Goal: Transaction & Acquisition: Purchase product/service

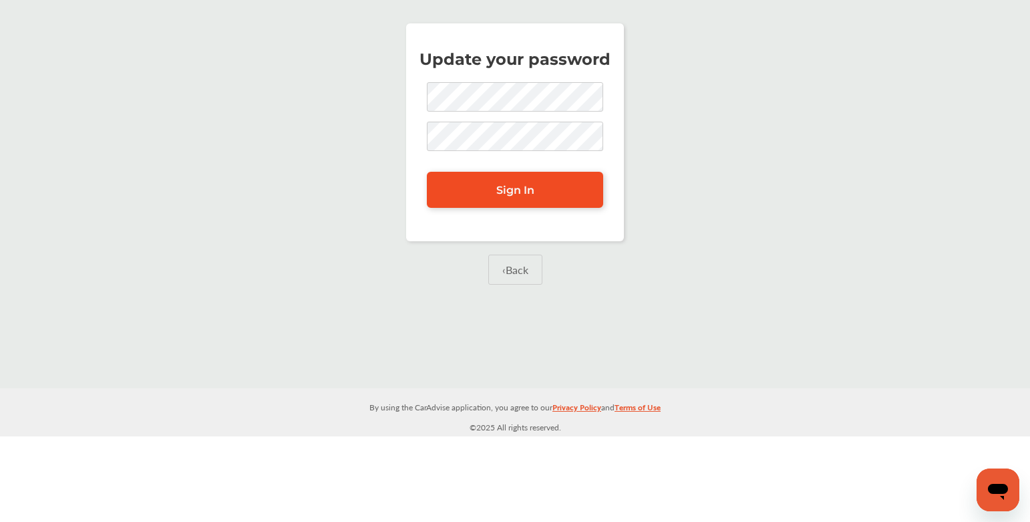
click at [524, 186] on span "Sign In" at bounding box center [515, 190] width 38 height 13
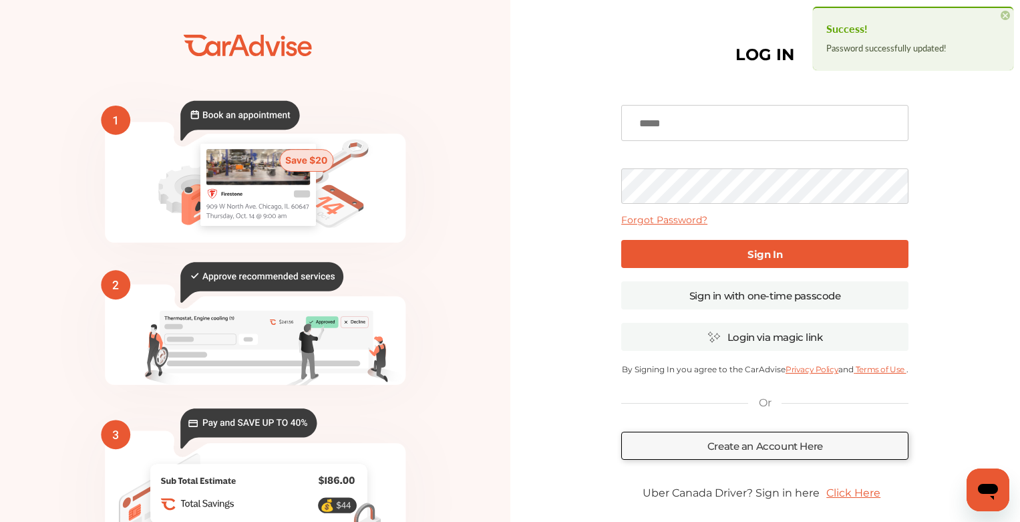
click at [544, 184] on div "LOG IN Forgot Password? Sign In Sign in with one-time passcode Login via magic …" at bounding box center [765, 302] width 510 height 589
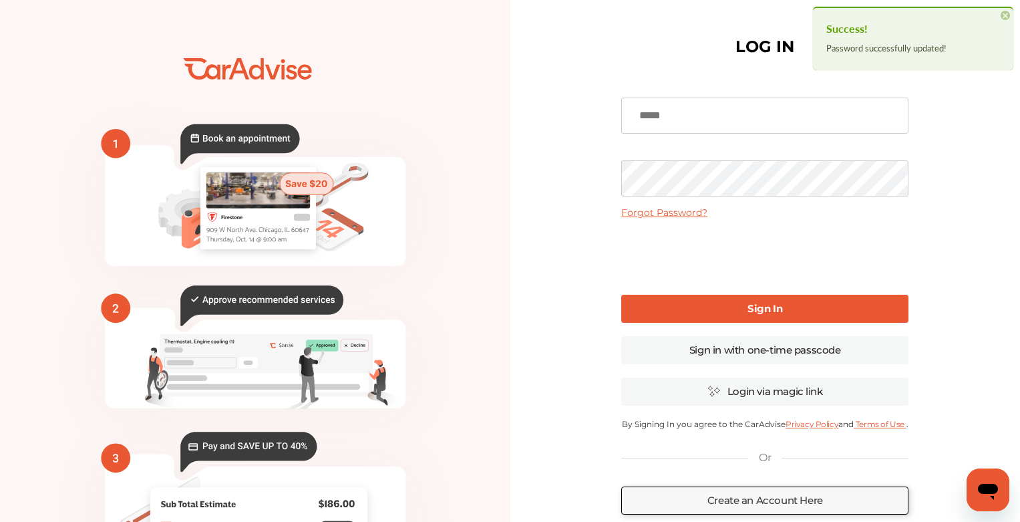
click at [715, 111] on input at bounding box center [764, 116] width 287 height 36
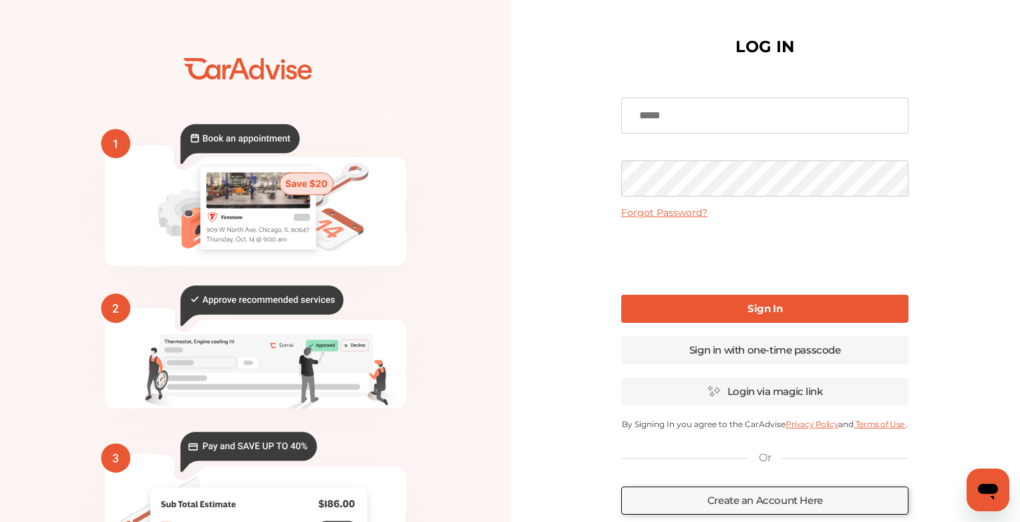
click at [726, 118] on input at bounding box center [764, 116] width 287 height 36
type input "**********"
click at [712, 313] on link "Sign In" at bounding box center [764, 309] width 287 height 28
click at [775, 305] on b "Sign In" at bounding box center [765, 308] width 35 height 13
click at [618, 169] on div "**********" at bounding box center [765, 325] width 306 height 624
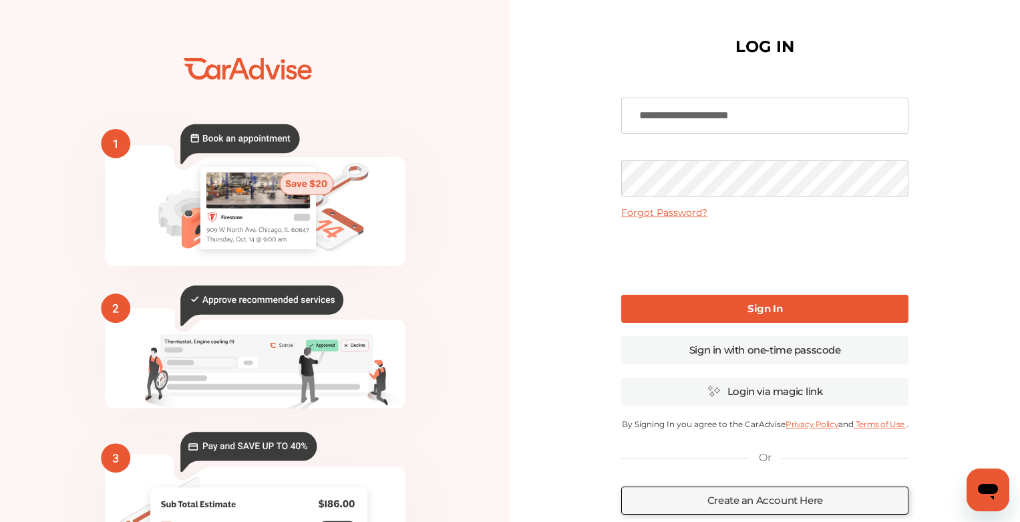
click at [746, 309] on link "Sign In" at bounding box center [764, 309] width 287 height 28
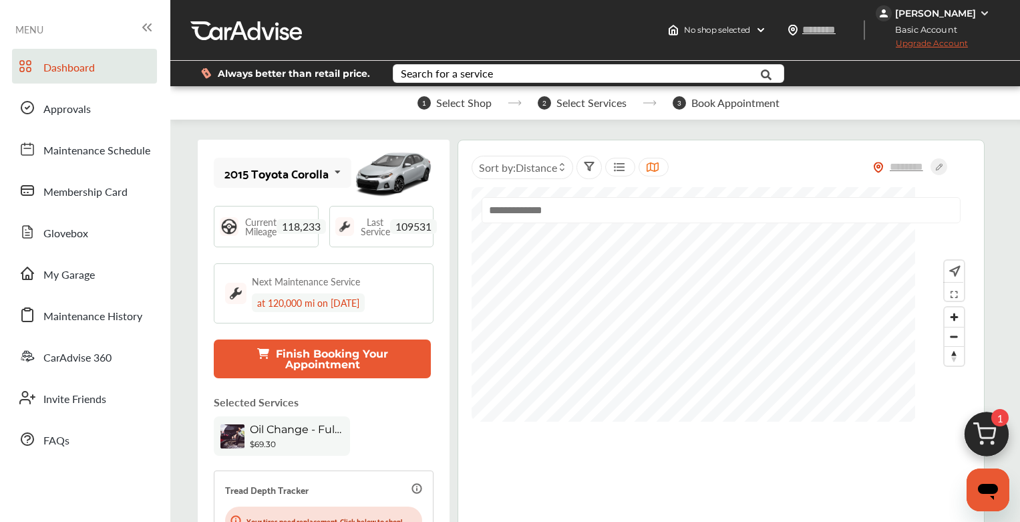
click at [975, 14] on div "[PERSON_NAME]" at bounding box center [935, 13] width 81 height 12
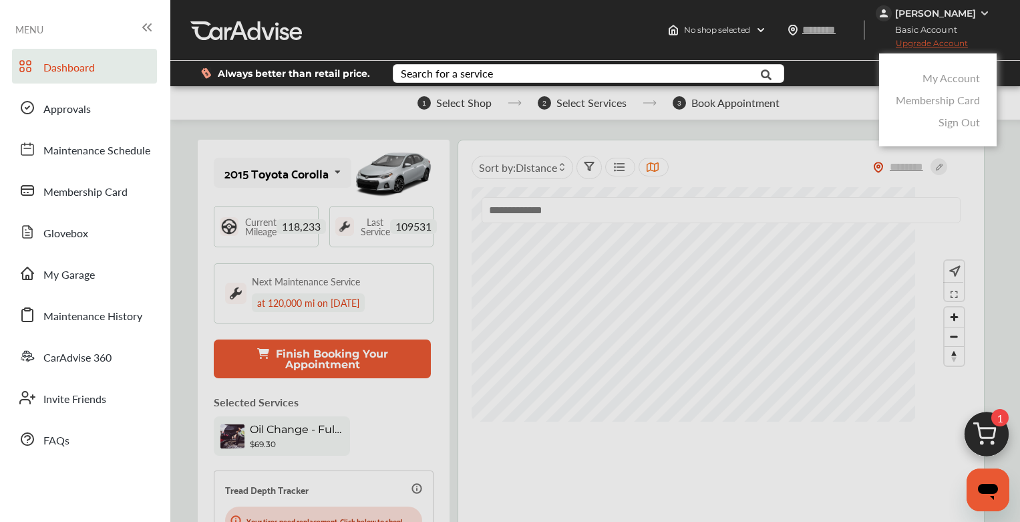
click at [961, 122] on link "Sign Out" at bounding box center [959, 121] width 41 height 15
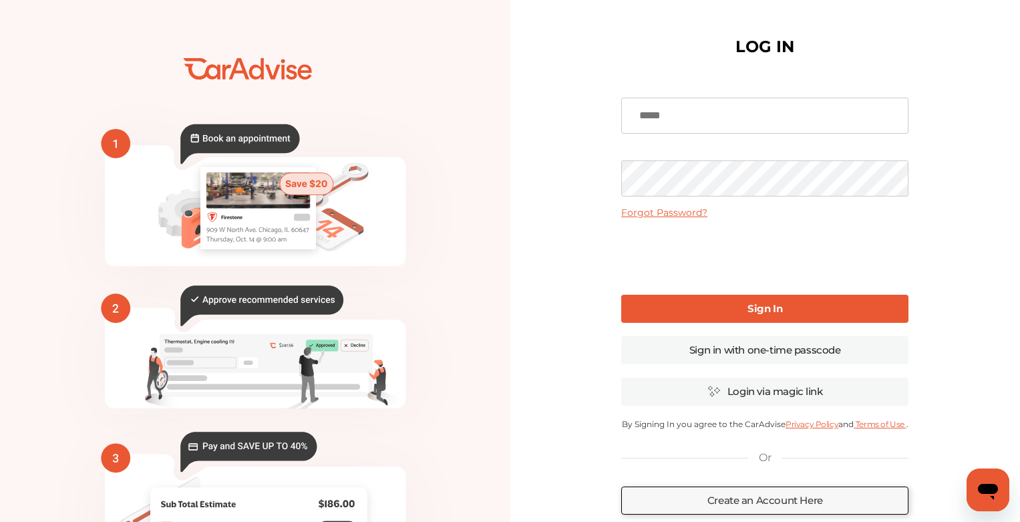
click at [740, 115] on input at bounding box center [764, 116] width 287 height 36
type input "**********"
click at [699, 315] on link "Sign In" at bounding box center [764, 309] width 287 height 28
click at [607, 166] on div "**********" at bounding box center [765, 325] width 510 height 651
click at [840, 302] on link "Sign In" at bounding box center [764, 309] width 287 height 28
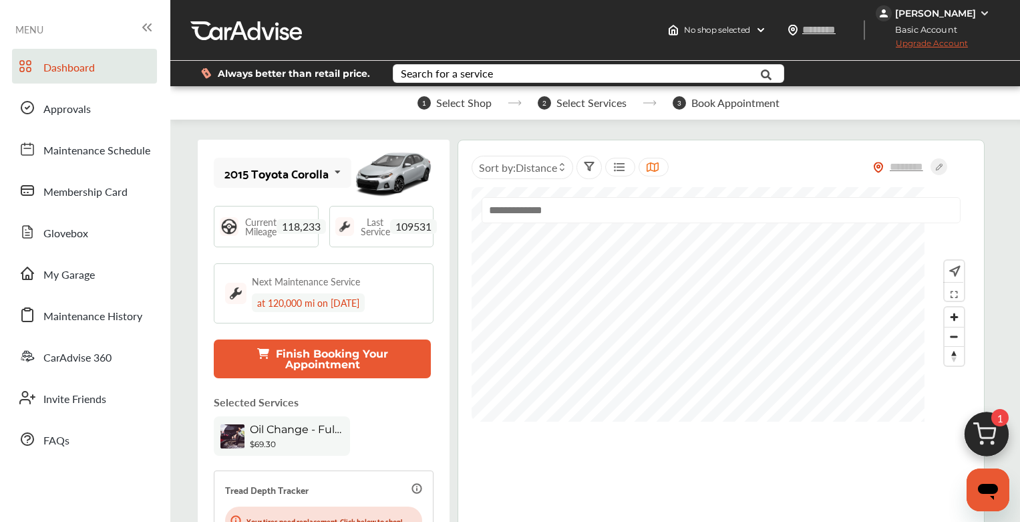
click at [990, 25] on div "Basic Account Upgrade Account" at bounding box center [935, 37] width 118 height 33
click at [975, 17] on div "[PERSON_NAME]" at bounding box center [935, 13] width 81 height 12
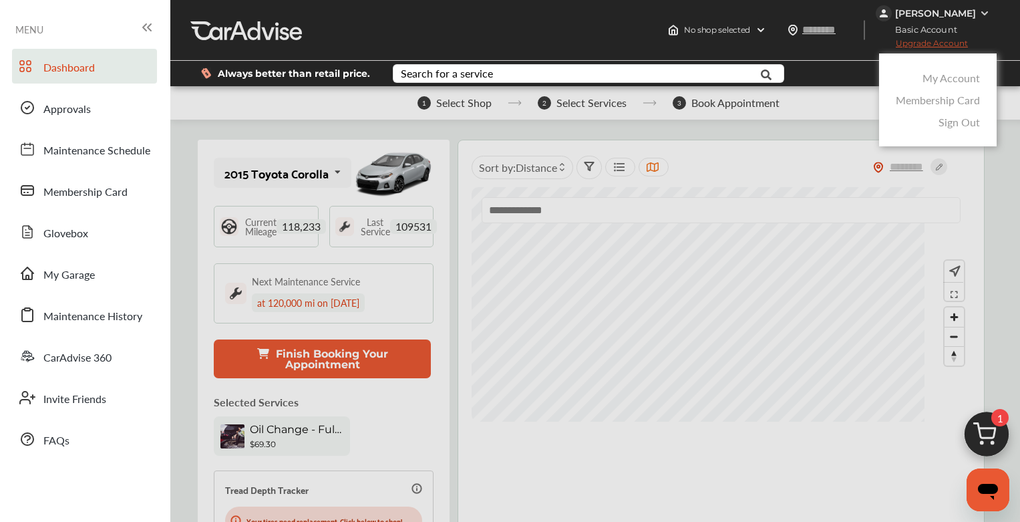
click at [952, 122] on link "Sign Out" at bounding box center [959, 121] width 41 height 15
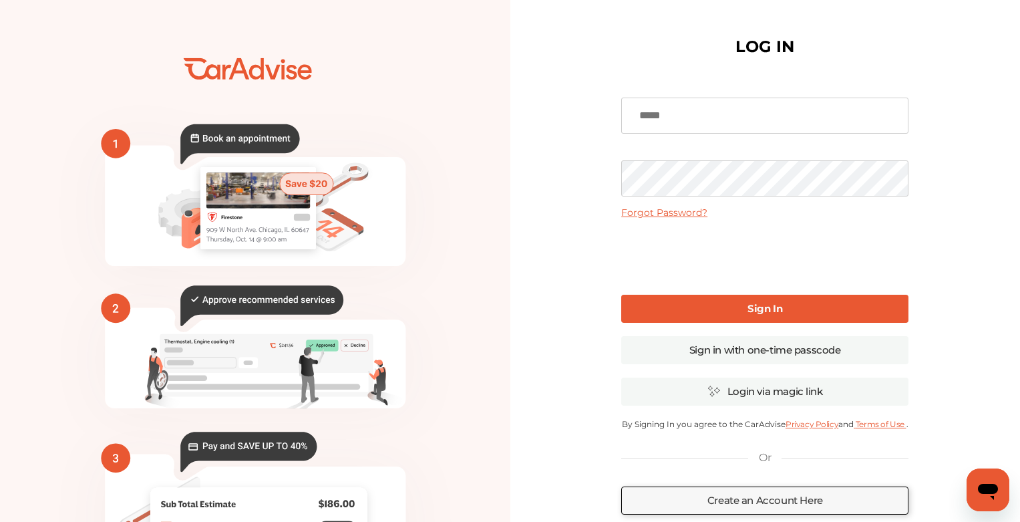
click at [670, 110] on input at bounding box center [764, 116] width 287 height 36
type input "**********"
click at [694, 310] on link "Sign In" at bounding box center [764, 309] width 287 height 28
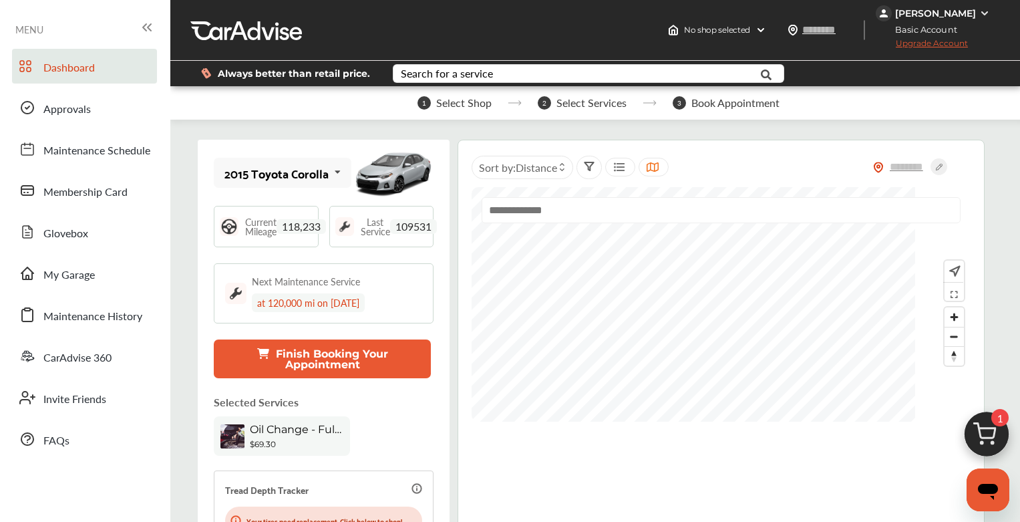
click at [985, 434] on img at bounding box center [987, 438] width 64 height 64
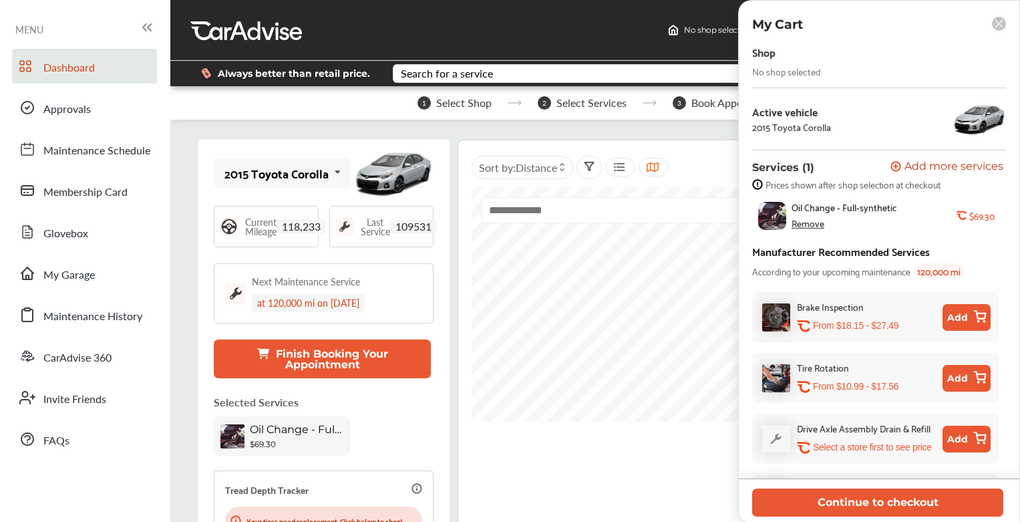
click at [804, 225] on div "Remove" at bounding box center [808, 223] width 33 height 11
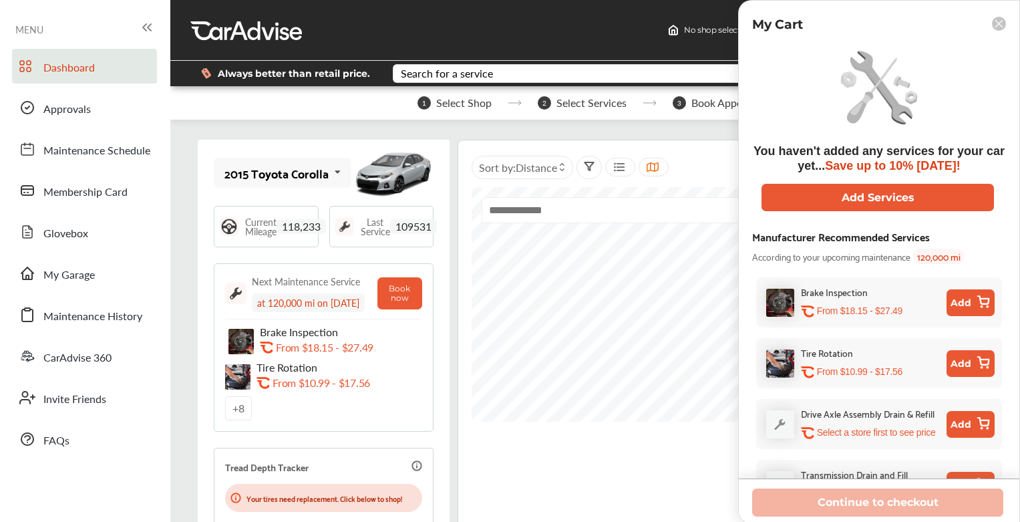
click at [1001, 22] on rect at bounding box center [999, 24] width 14 height 14
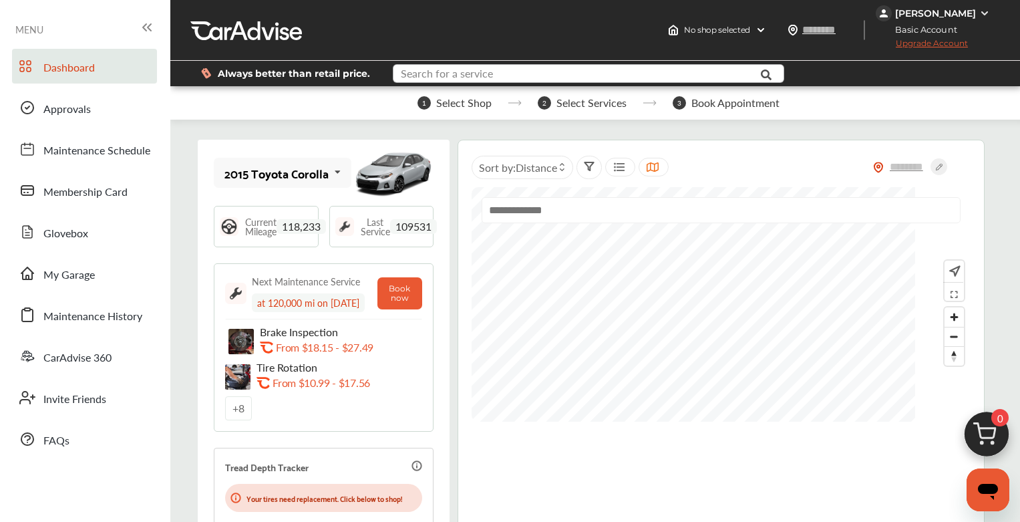
click at [513, 74] on input "text" at bounding box center [576, 75] width 365 height 21
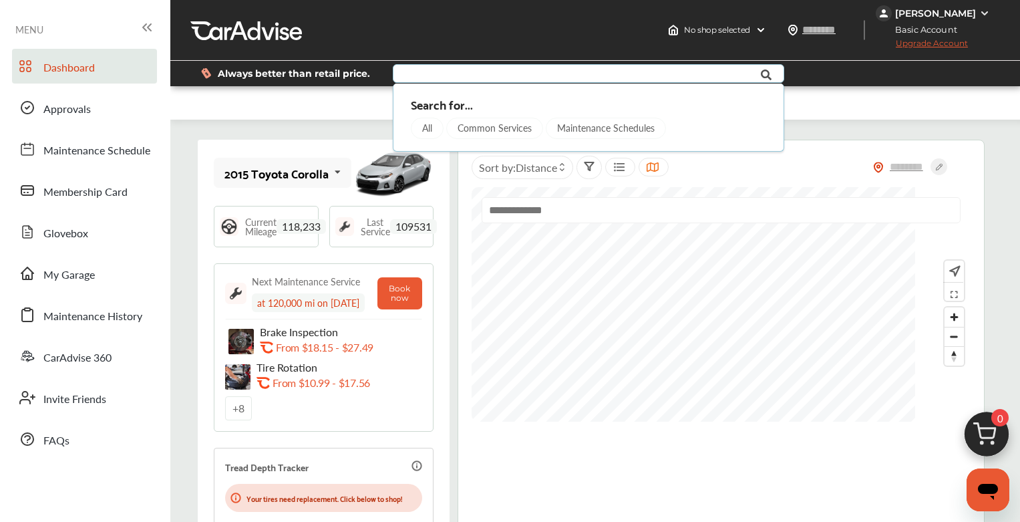
click at [611, 127] on div "Maintenance Schedules" at bounding box center [606, 128] width 120 height 21
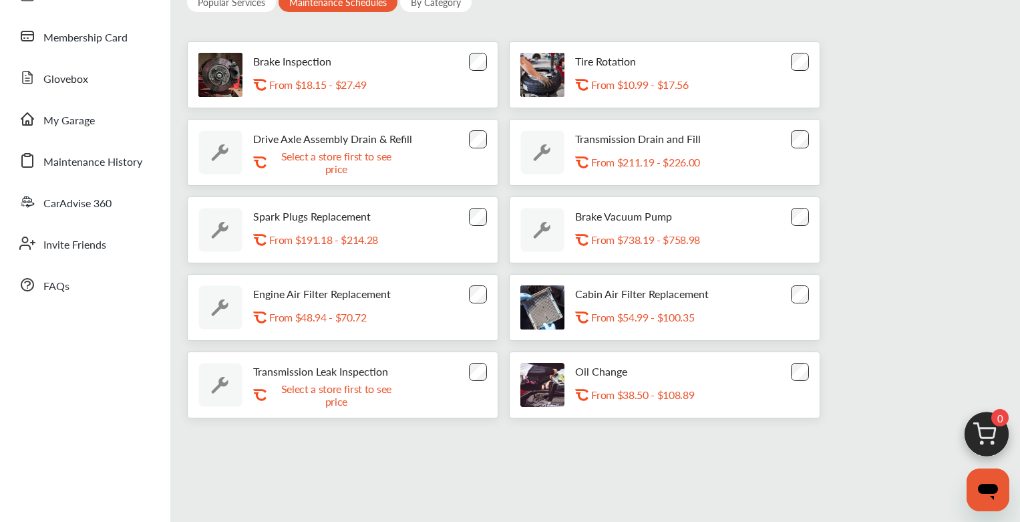
scroll to position [156, 0]
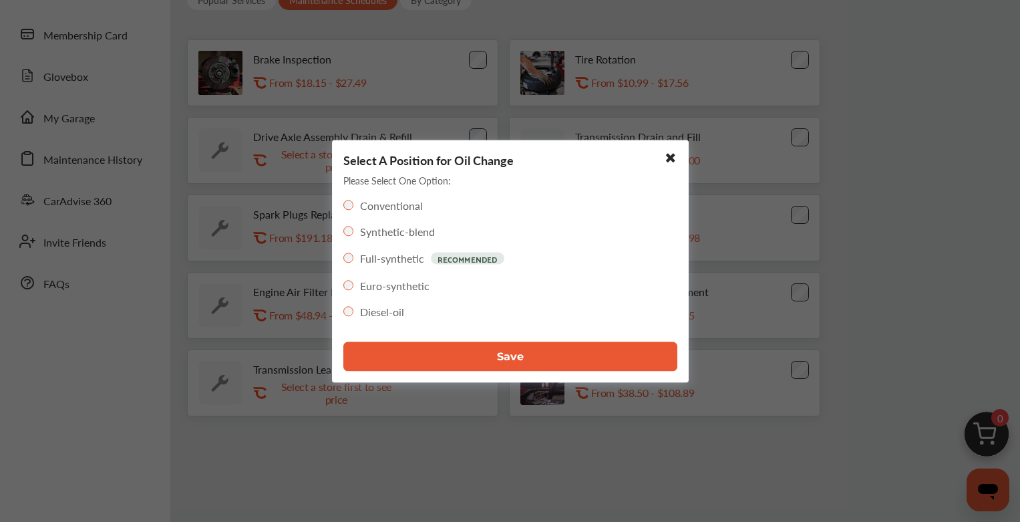
click at [448, 358] on button "Save" at bounding box center [510, 355] width 334 height 29
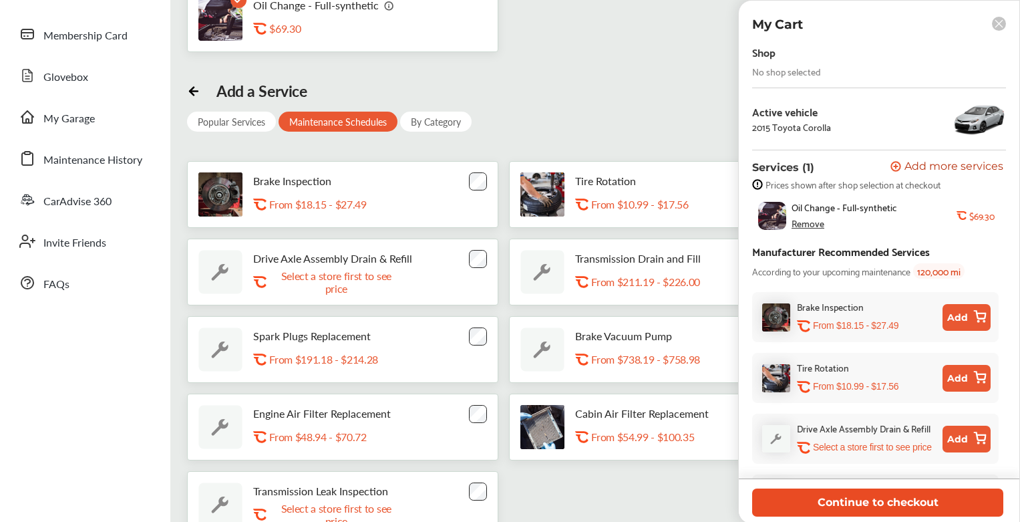
click at [877, 506] on button "Continue to checkout" at bounding box center [877, 501] width 251 height 27
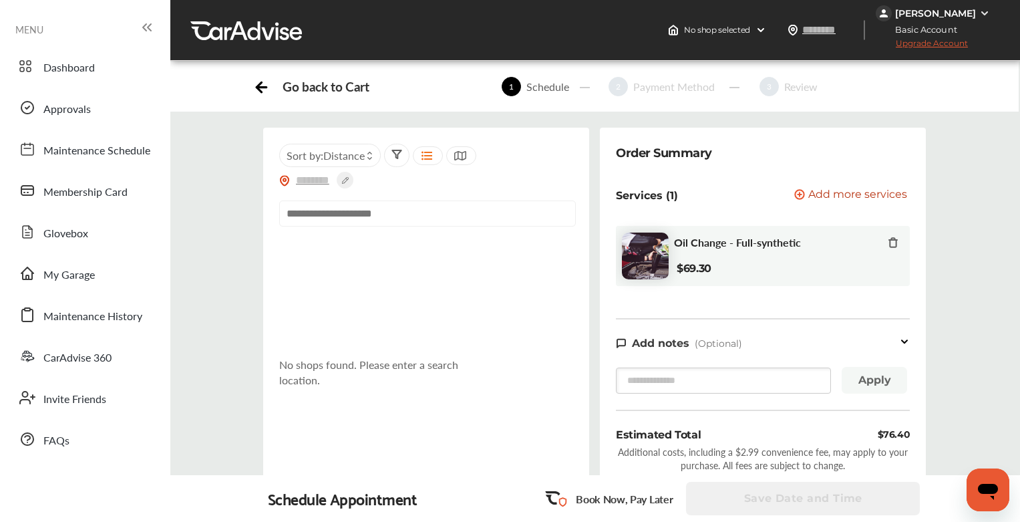
click at [435, 213] on input "text" at bounding box center [427, 213] width 297 height 26
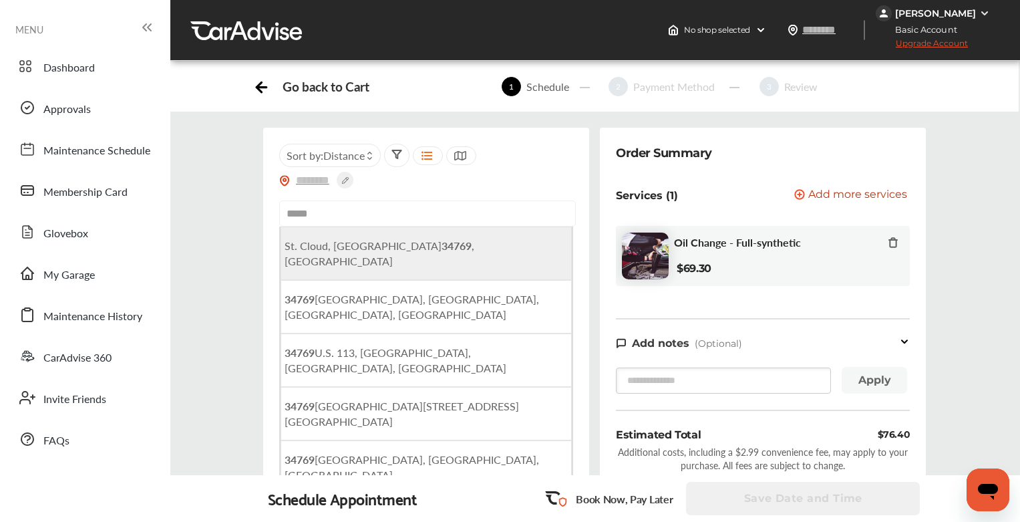
click at [442, 247] on b "34769" at bounding box center [457, 245] width 30 height 15
type input "**********"
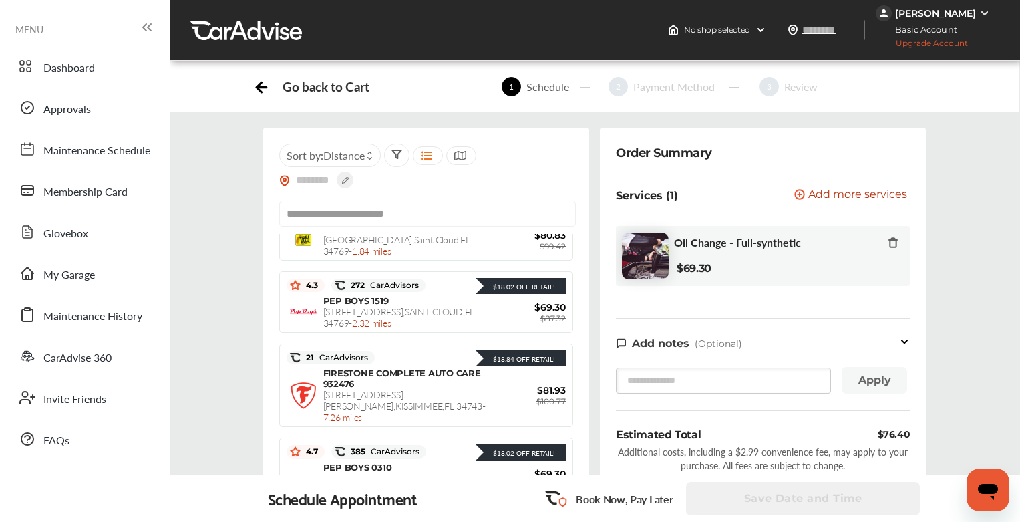
scroll to position [4, 0]
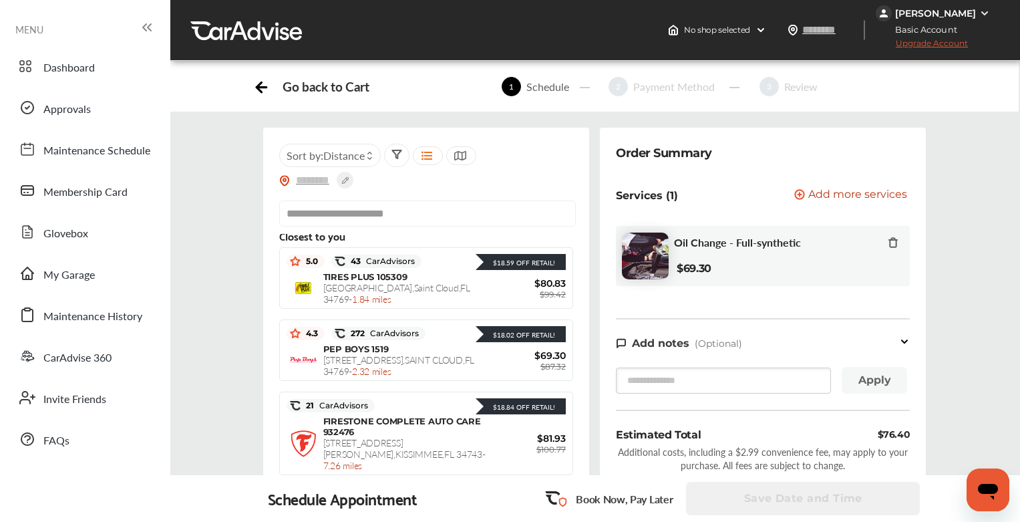
click at [818, 190] on span "Add more services" at bounding box center [857, 195] width 99 height 13
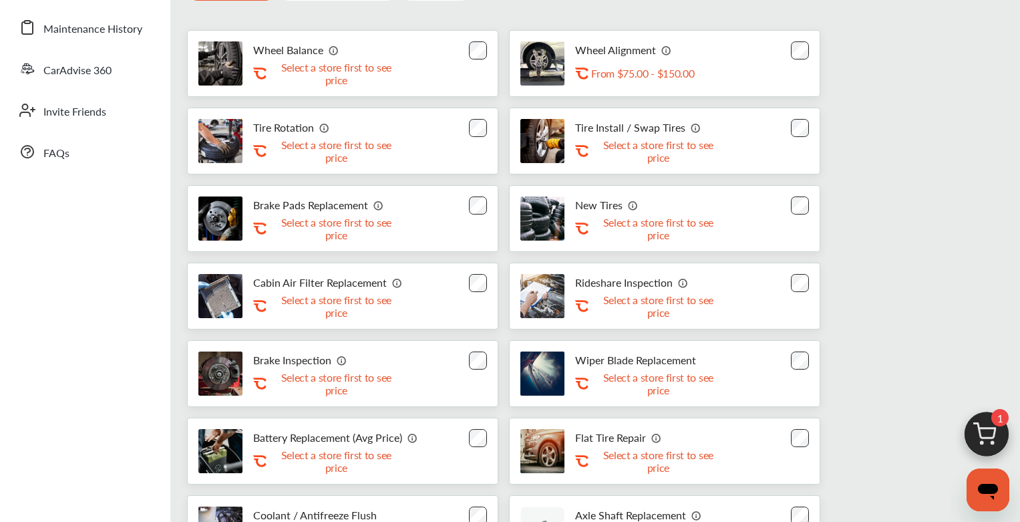
scroll to position [284, 0]
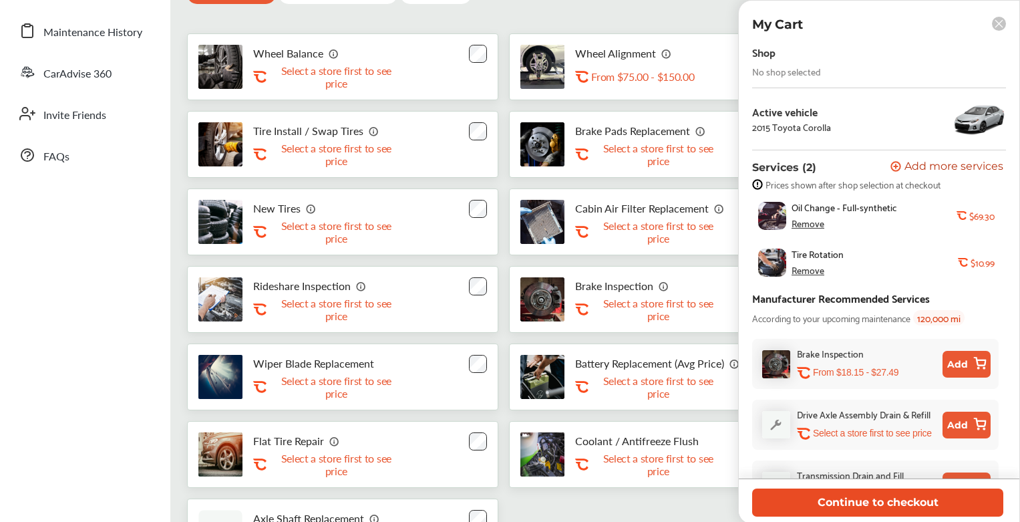
click at [877, 507] on button "Continue to checkout" at bounding box center [877, 501] width 251 height 27
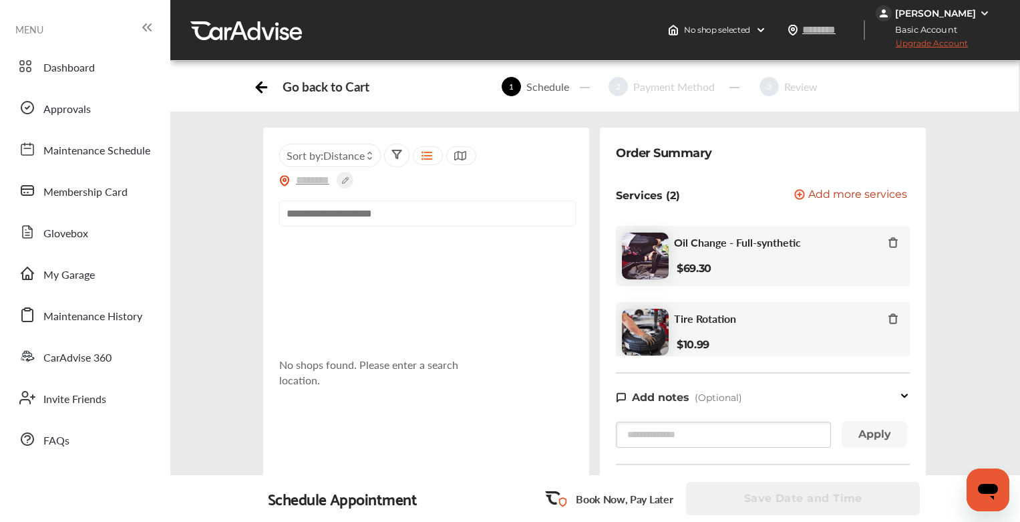
click at [428, 214] on input "text" at bounding box center [427, 213] width 297 height 26
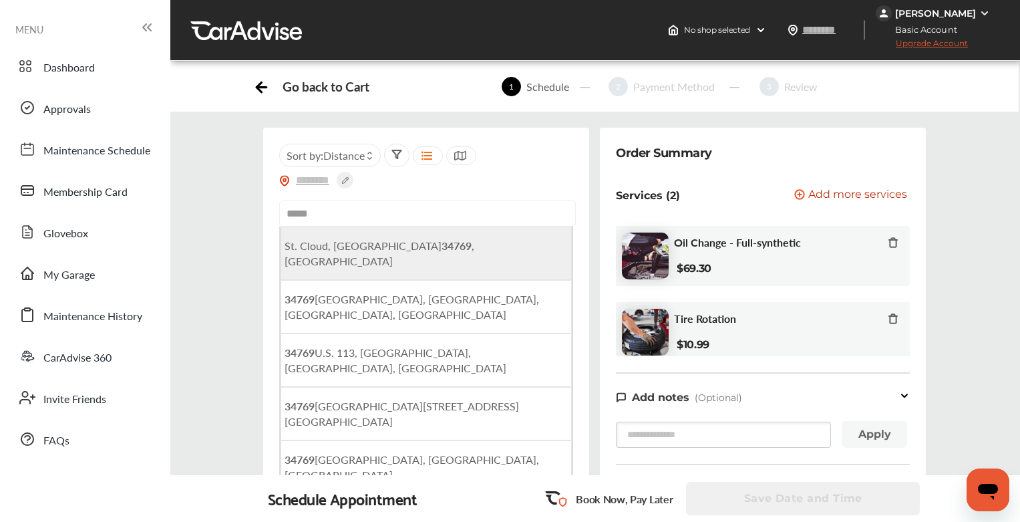
click at [379, 249] on span "St. Cloud, FL 34769 , USA" at bounding box center [380, 253] width 190 height 31
type input "**********"
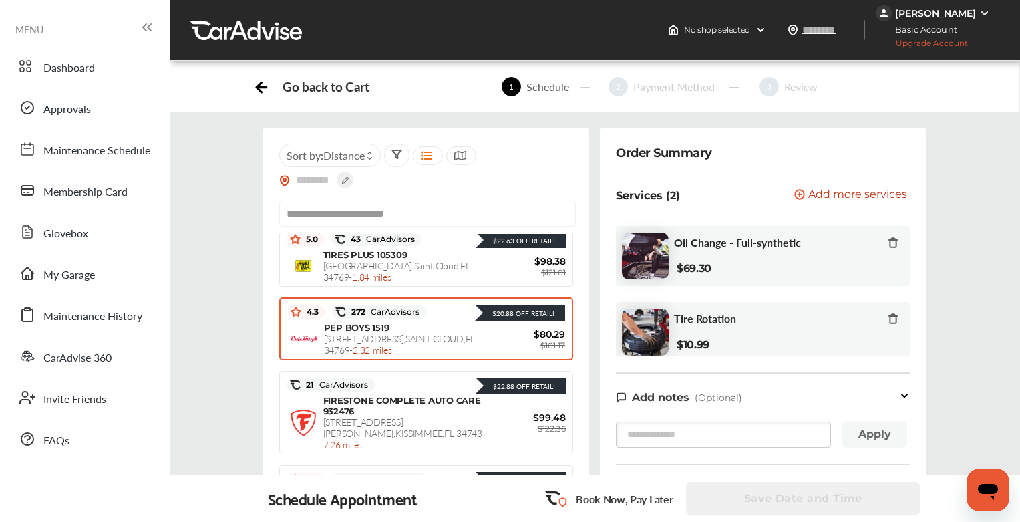
scroll to position [26, 0]
click at [445, 331] on span "4561 13TH STREET , SAINT CLOUD , FL 34769 - 2.32 miles" at bounding box center [399, 343] width 151 height 25
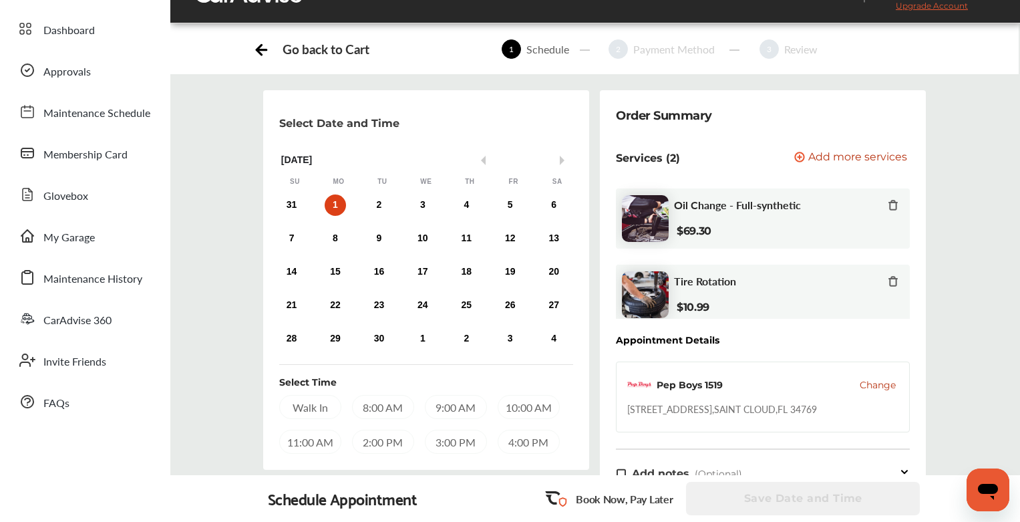
scroll to position [0, 0]
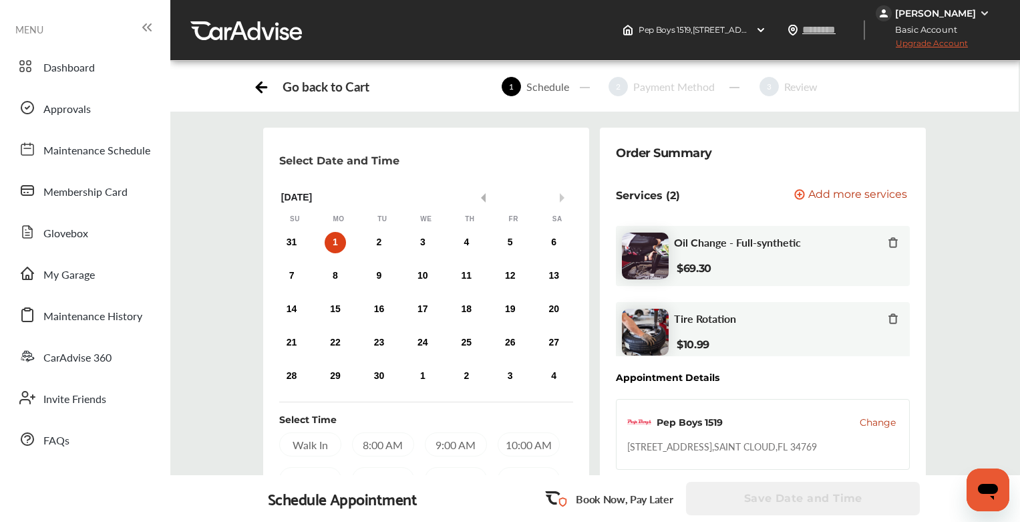
click at [482, 200] on button "Previous Month" at bounding box center [480, 197] width 9 height 9
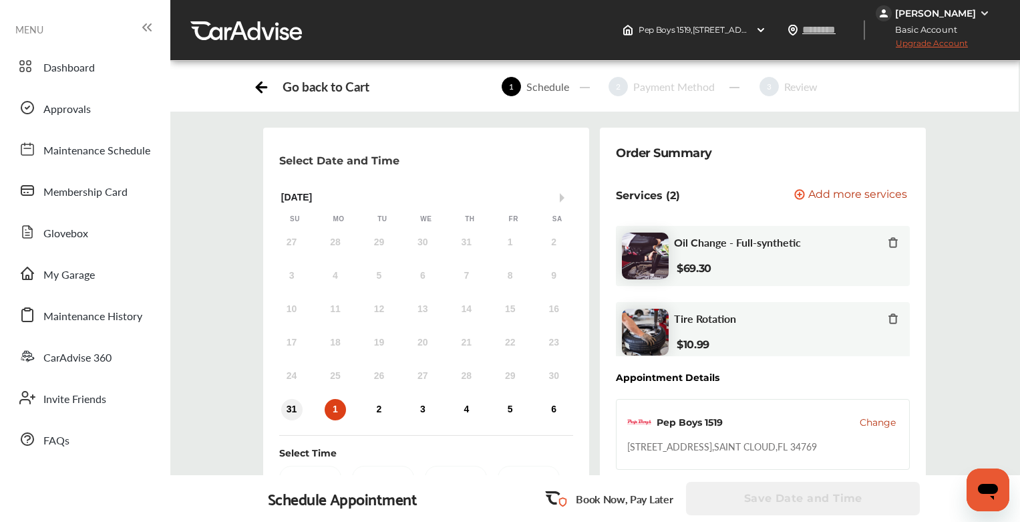
click at [289, 411] on div "31" at bounding box center [291, 409] width 21 height 21
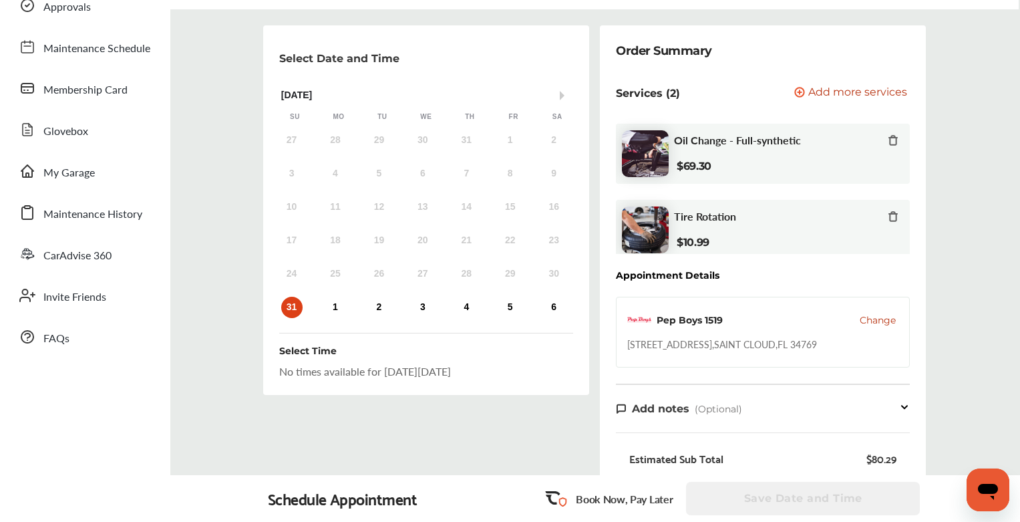
scroll to position [100, 0]
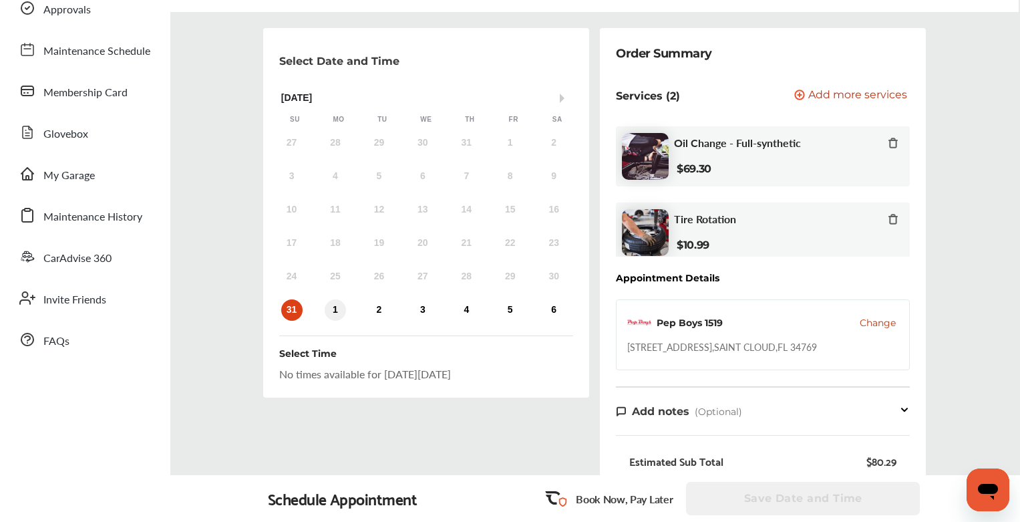
click at [335, 312] on div "1" at bounding box center [335, 309] width 21 height 21
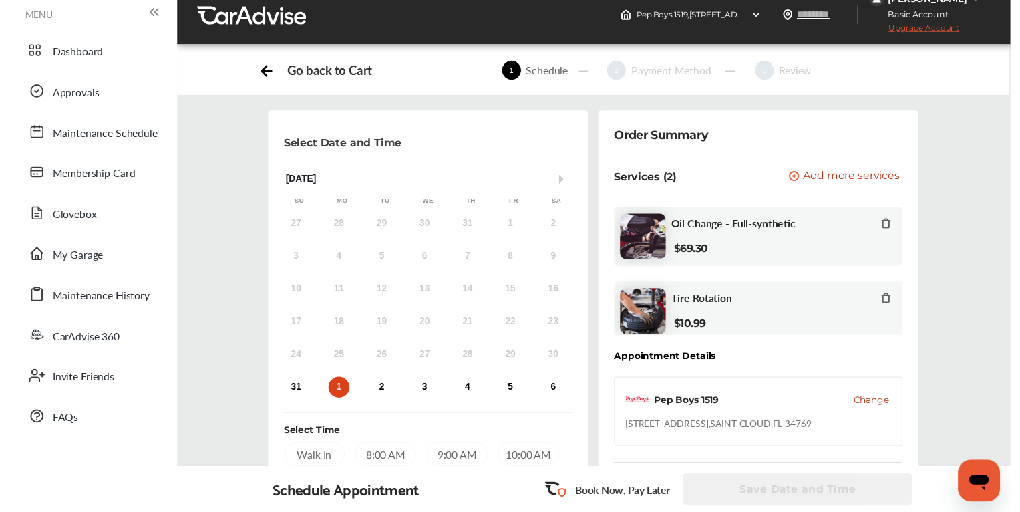
scroll to position [0, 0]
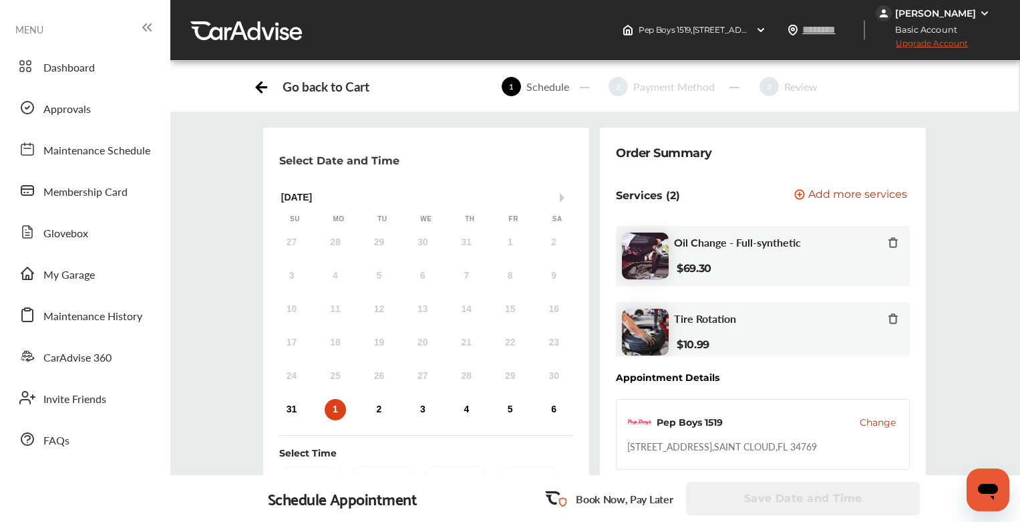
click at [263, 87] on icon at bounding box center [262, 87] width 10 height 0
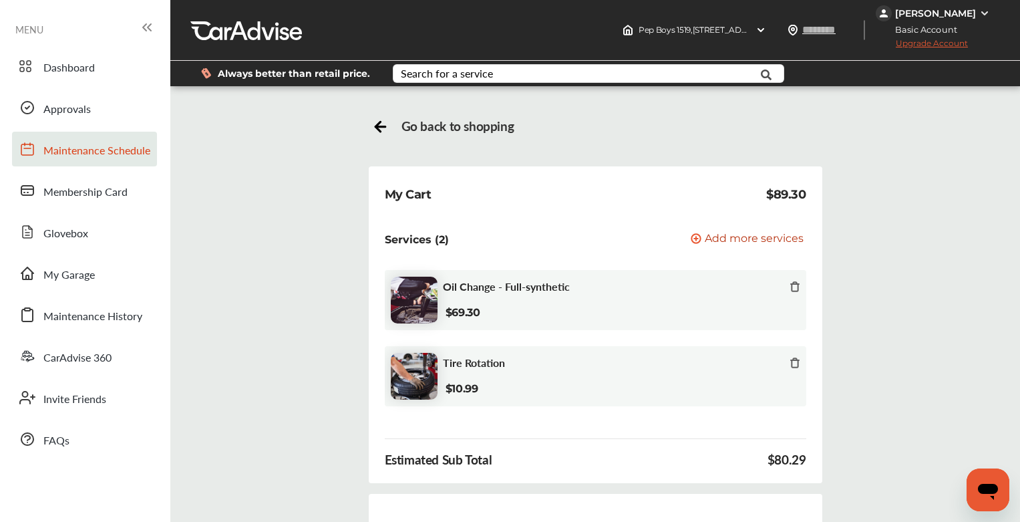
click at [100, 148] on span "Maintenance Schedule" at bounding box center [96, 150] width 107 height 17
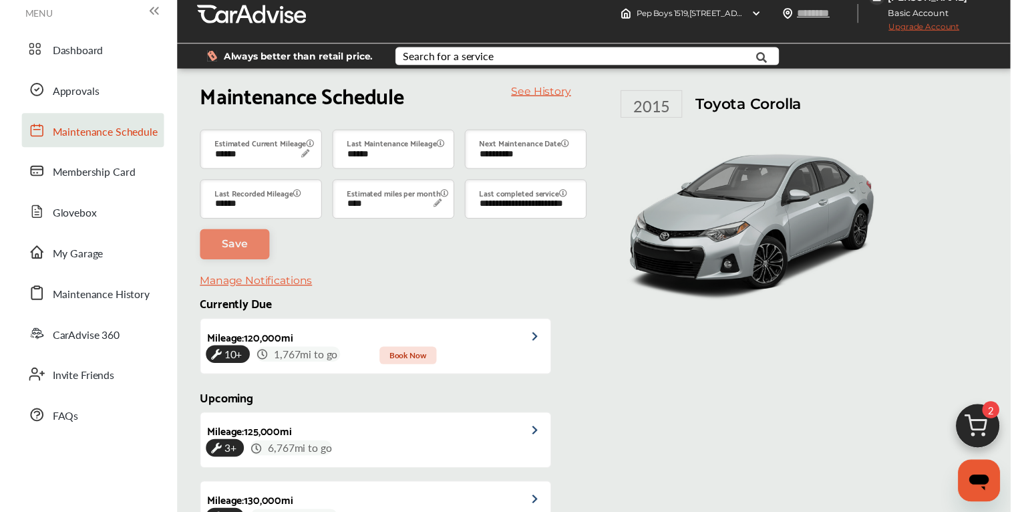
scroll to position [14, 0]
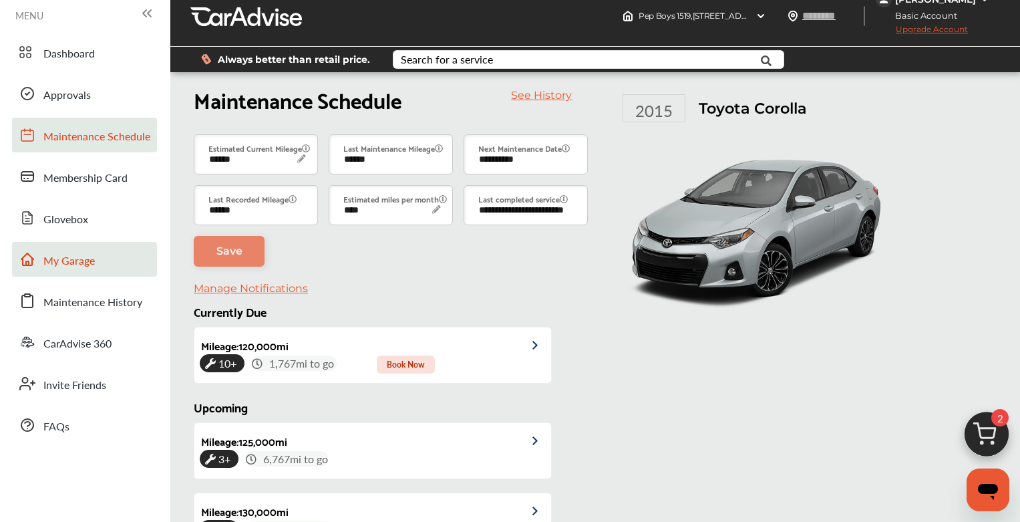
click at [81, 263] on span "My Garage" at bounding box center [68, 261] width 51 height 17
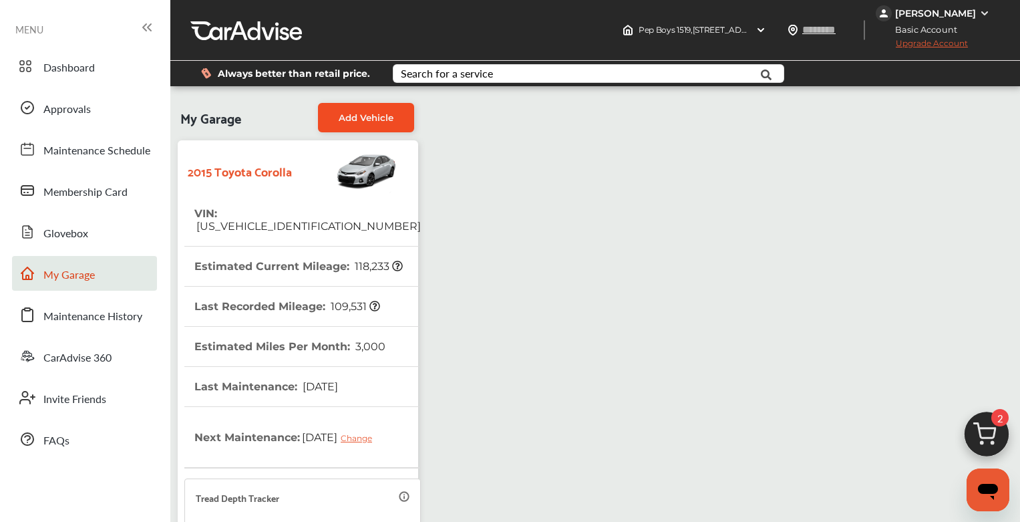
click at [357, 120] on span "Add Vehicle" at bounding box center [366, 117] width 55 height 11
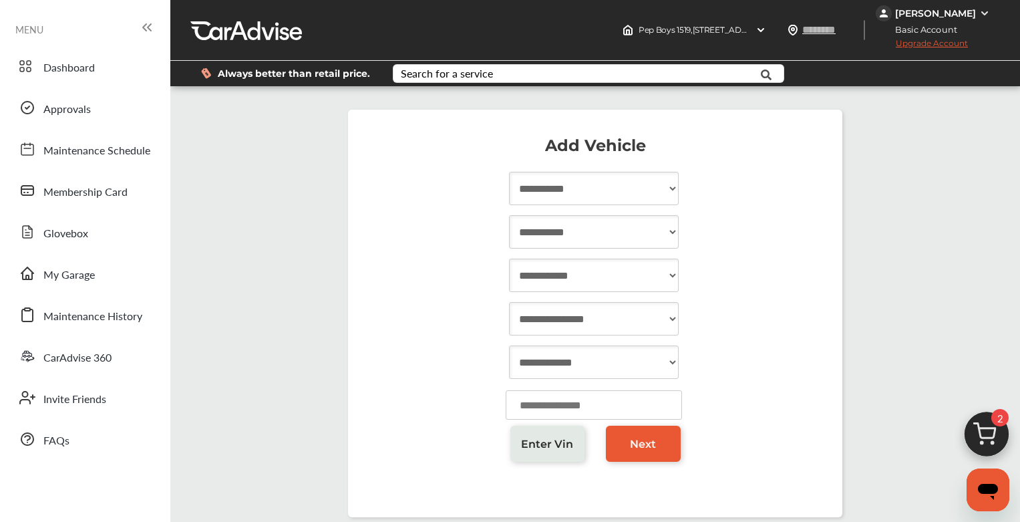
select select "****"
click at [509, 172] on select "**********" at bounding box center [594, 188] width 170 height 33
click at [509, 215] on select "**********" at bounding box center [594, 231] width 170 height 33
select select "*****"
click at [509, 215] on select "**********" at bounding box center [594, 231] width 170 height 33
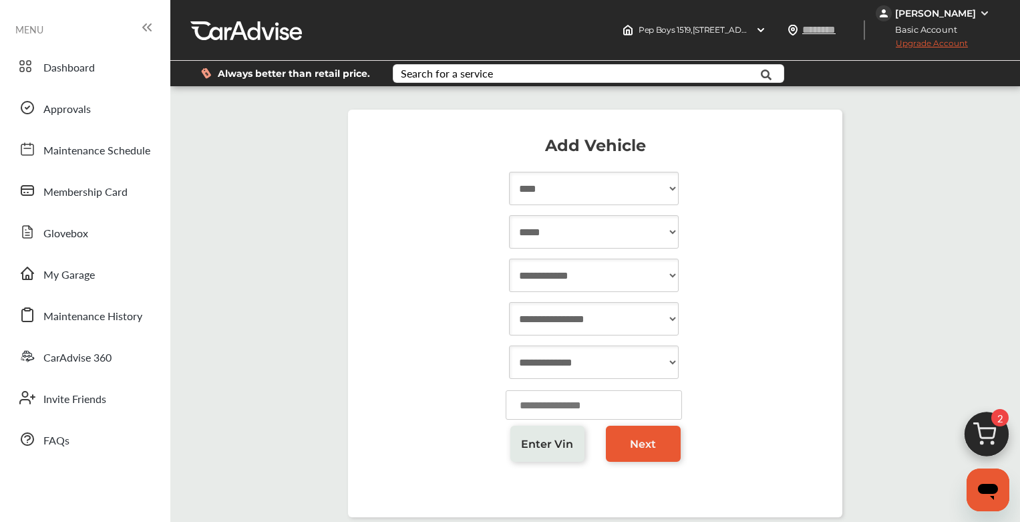
select select "****"
click at [509, 259] on select "**********" at bounding box center [594, 275] width 170 height 33
select select "*****"
click at [509, 302] on select "**********" at bounding box center [594, 318] width 170 height 33
select select "**********"
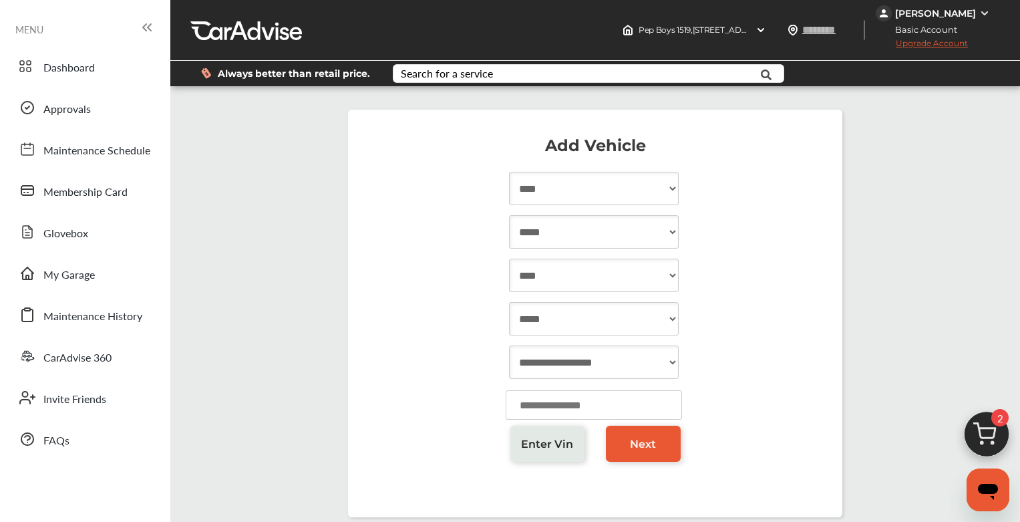
click at [509, 345] on select "**********" at bounding box center [594, 361] width 170 height 33
click at [582, 406] on input "number" at bounding box center [594, 404] width 176 height 29
type input "*****"
click at [637, 459] on link "Next" at bounding box center [643, 444] width 75 height 36
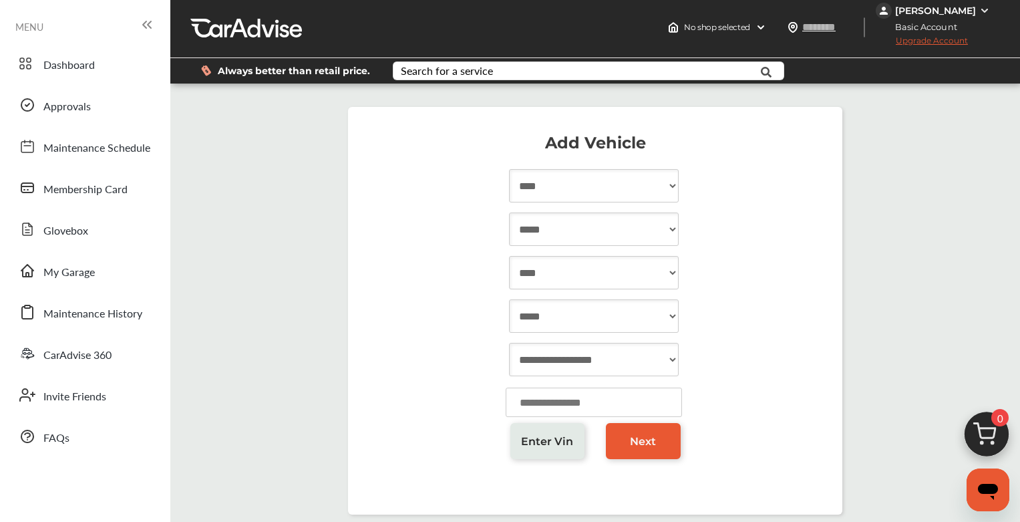
scroll to position [98, 0]
click at [657, 423] on link "Next" at bounding box center [643, 441] width 75 height 36
click at [76, 253] on link "My Garage" at bounding box center [84, 270] width 145 height 35
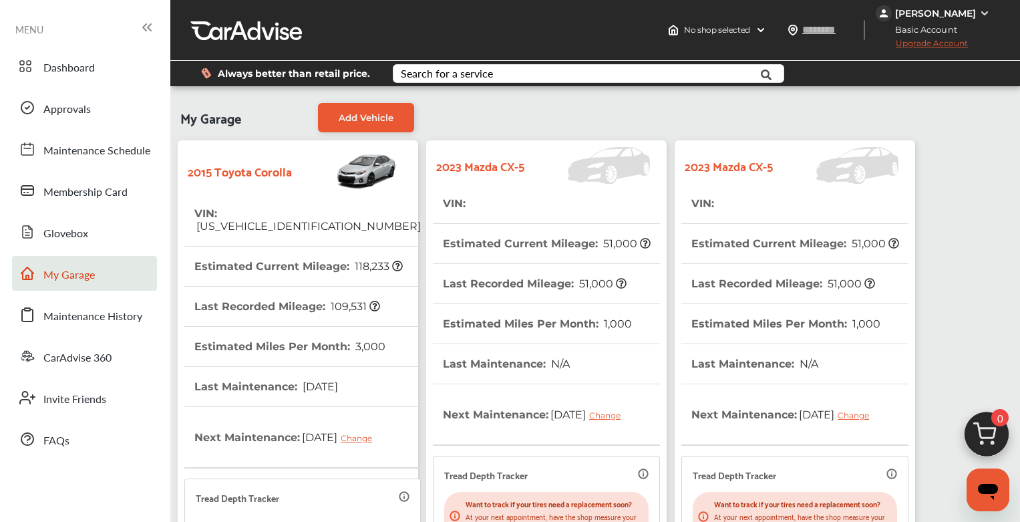
scroll to position [282, 0]
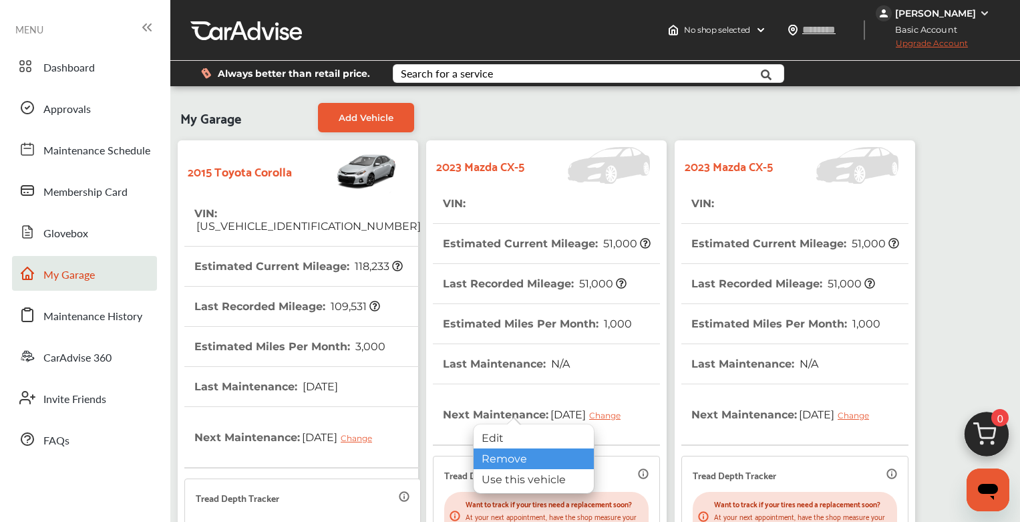
click at [489, 454] on div "Remove" at bounding box center [534, 458] width 120 height 21
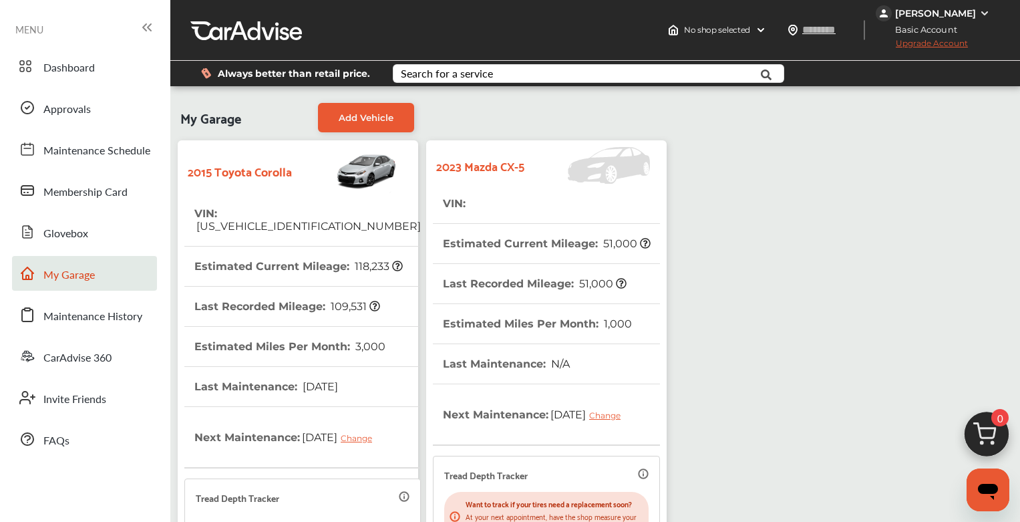
scroll to position [317, 0]
click at [78, 146] on span "Maintenance Schedule" at bounding box center [96, 150] width 107 height 17
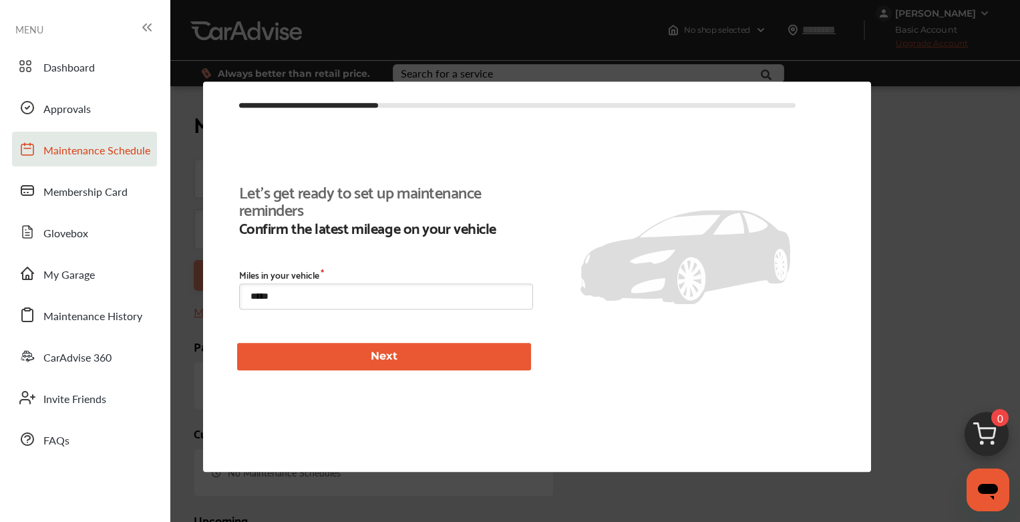
scroll to position [201, 0]
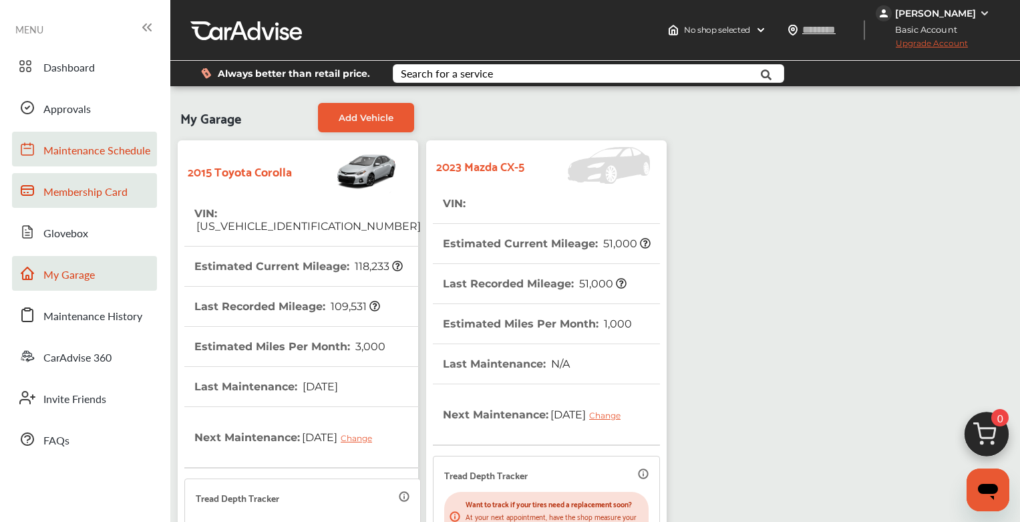
click at [108, 154] on span "Maintenance Schedule" at bounding box center [96, 150] width 107 height 17
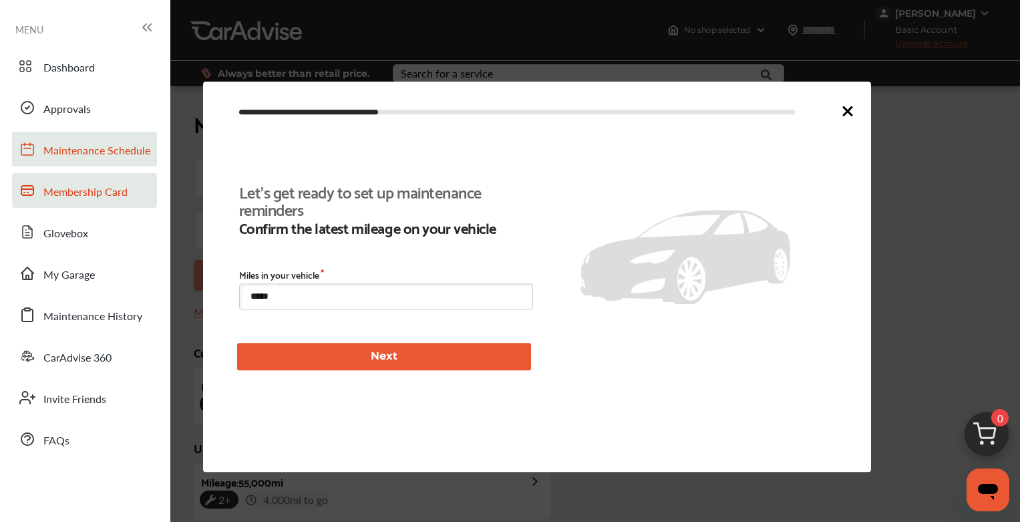
scroll to position [309, 0]
click at [849, 112] on icon at bounding box center [848, 111] width 8 height 8
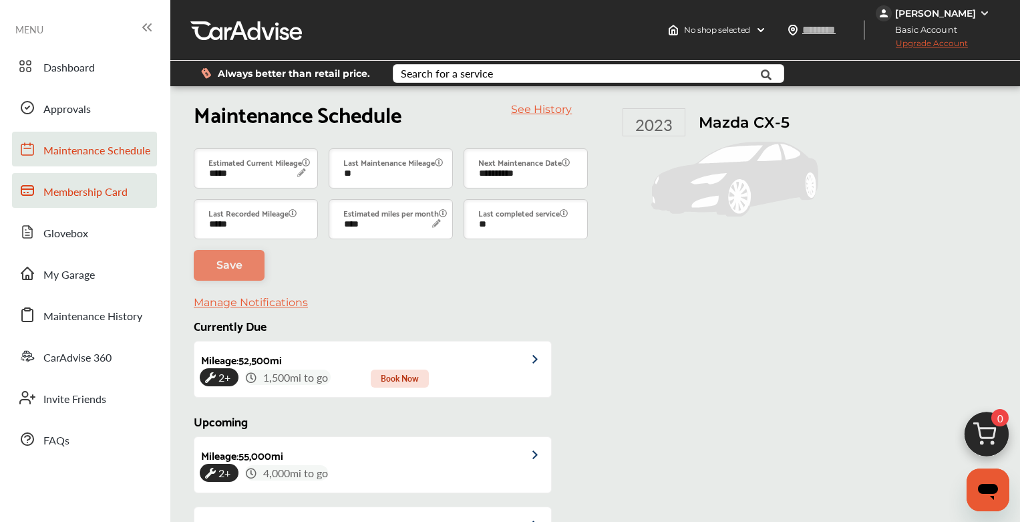
scroll to position [245, 0]
click at [91, 267] on span "My Garage" at bounding box center [68, 275] width 51 height 17
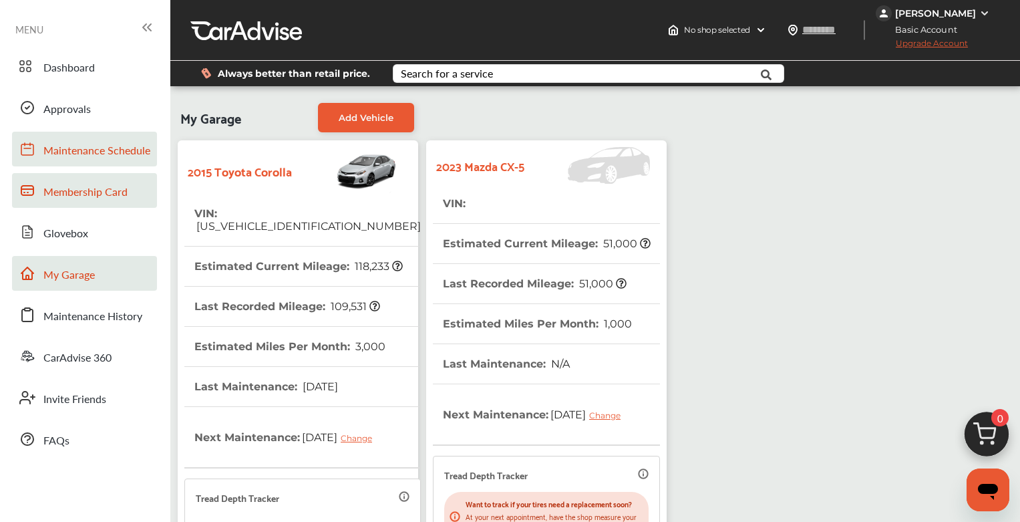
click at [82, 154] on span "Maintenance Schedule" at bounding box center [96, 150] width 107 height 17
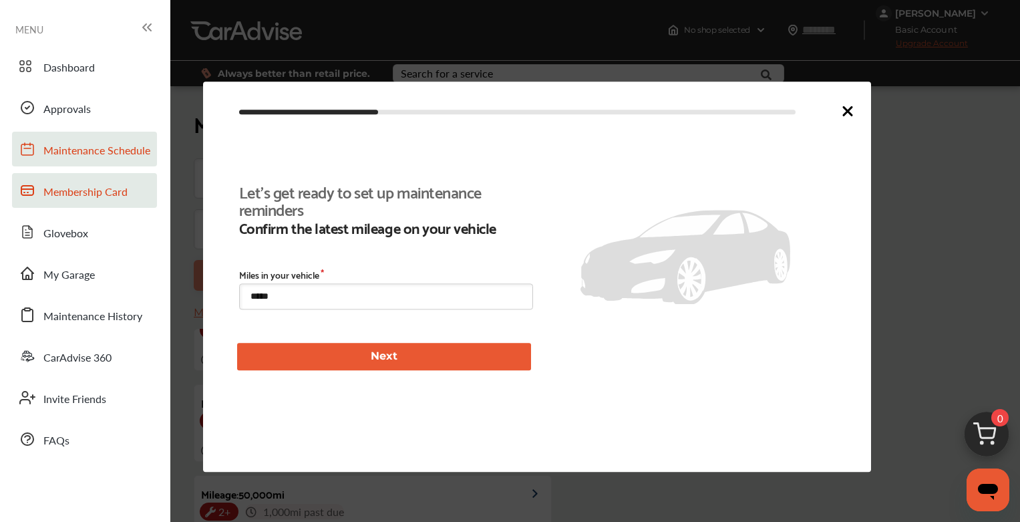
scroll to position [309, 0]
click at [321, 359] on button "Next" at bounding box center [384, 356] width 294 height 27
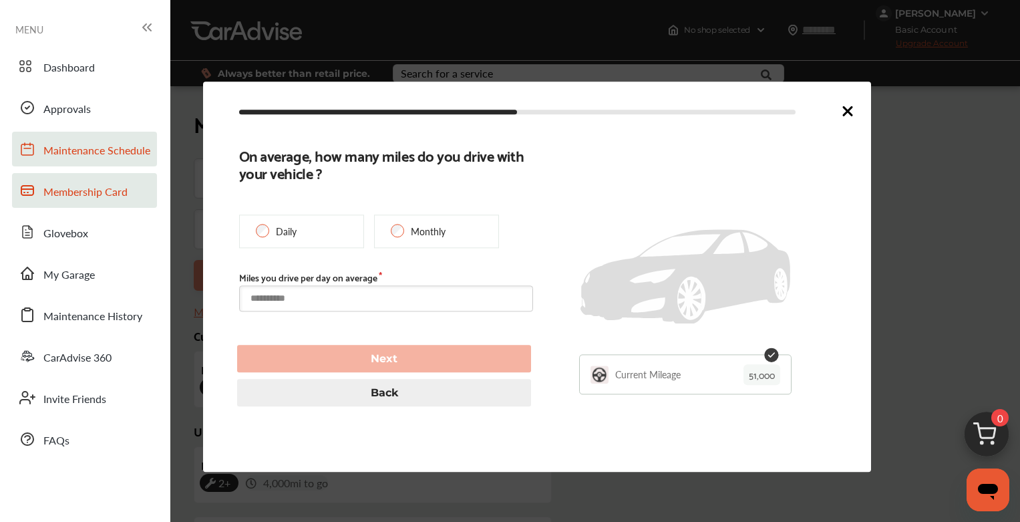
click at [347, 300] on input "text" at bounding box center [386, 299] width 294 height 26
click at [374, 295] on input "text" at bounding box center [386, 299] width 294 height 26
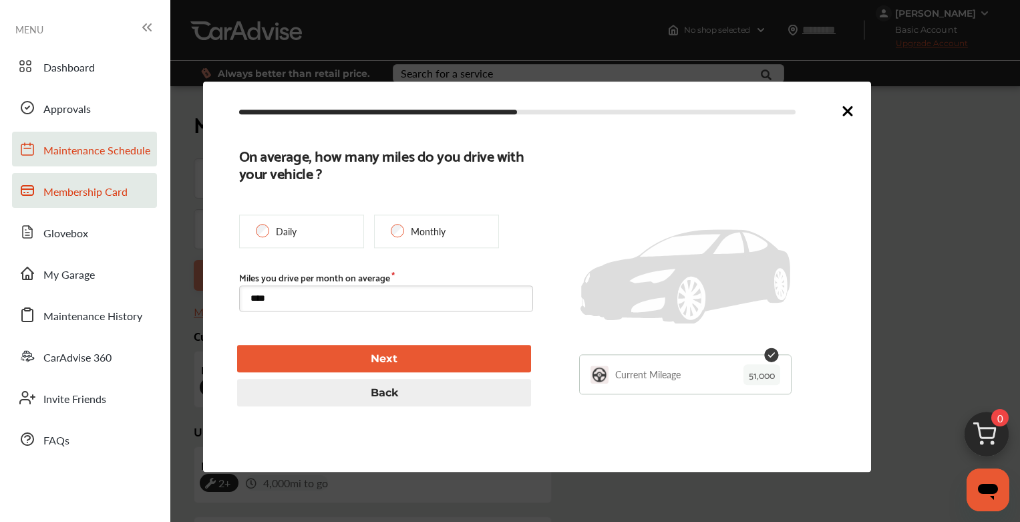
type input "****"
click at [409, 368] on button "Next" at bounding box center [384, 358] width 294 height 27
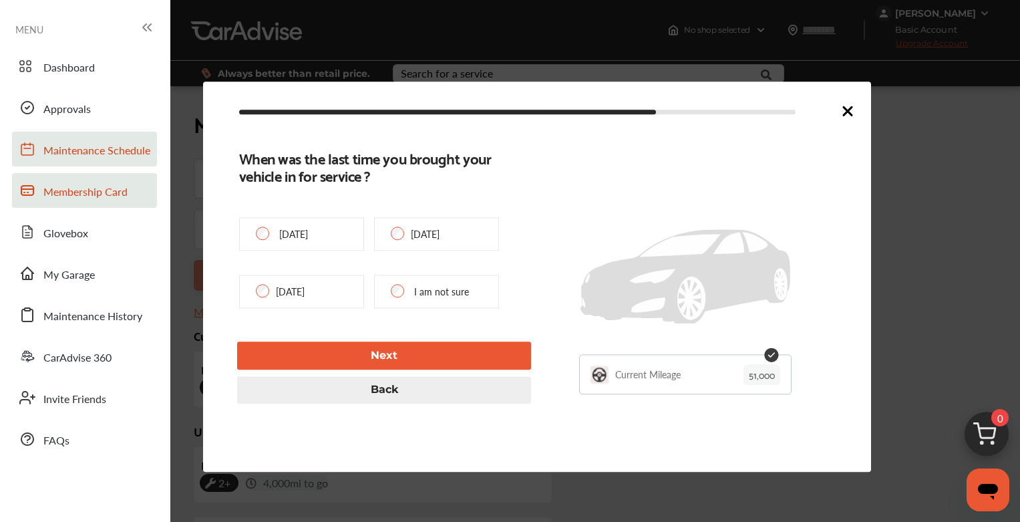
type input "**********"
type input "****"
click at [405, 237] on div "3 Months ago" at bounding box center [436, 234] width 125 height 33
click at [392, 350] on button "Next" at bounding box center [384, 355] width 294 height 27
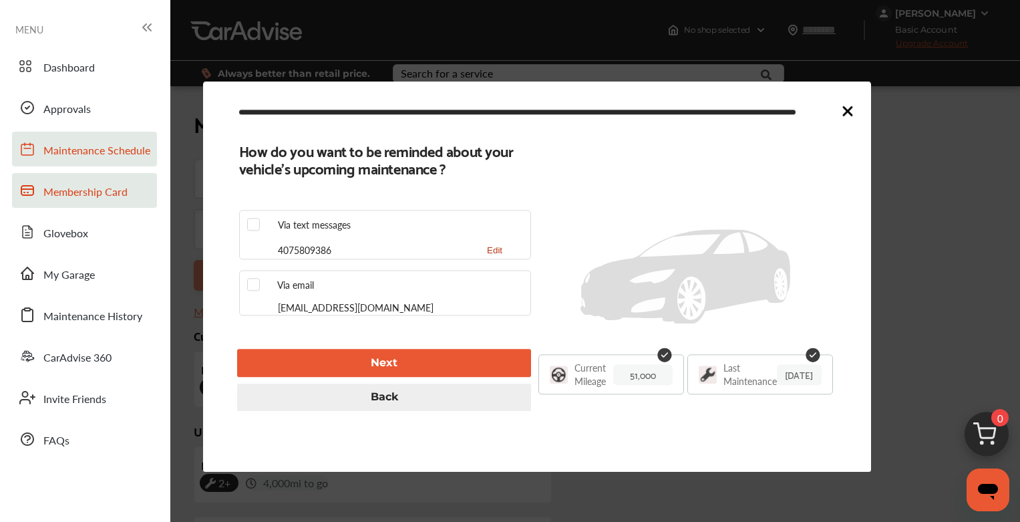
click at [402, 357] on button "Next" at bounding box center [384, 362] width 294 height 27
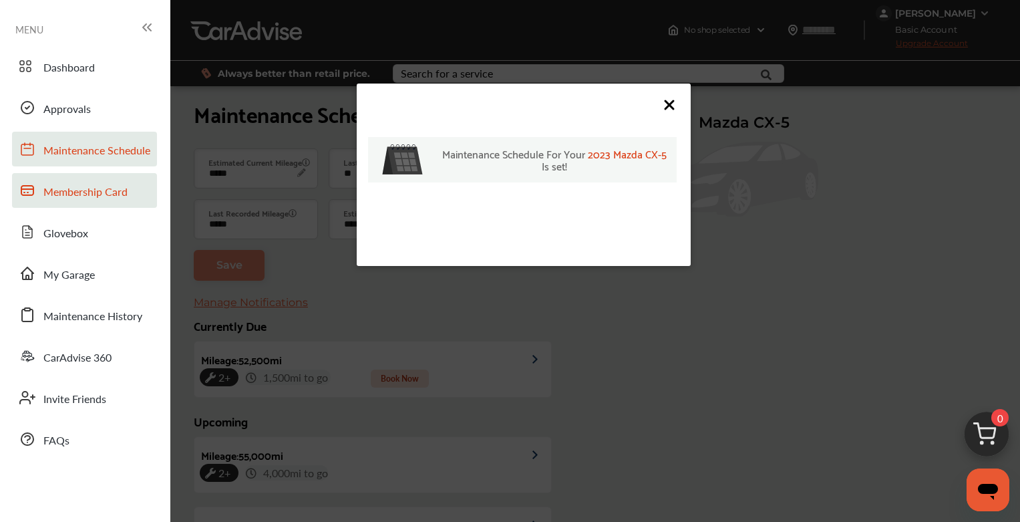
scroll to position [245, 0]
click at [671, 105] on icon at bounding box center [669, 105] width 8 height 8
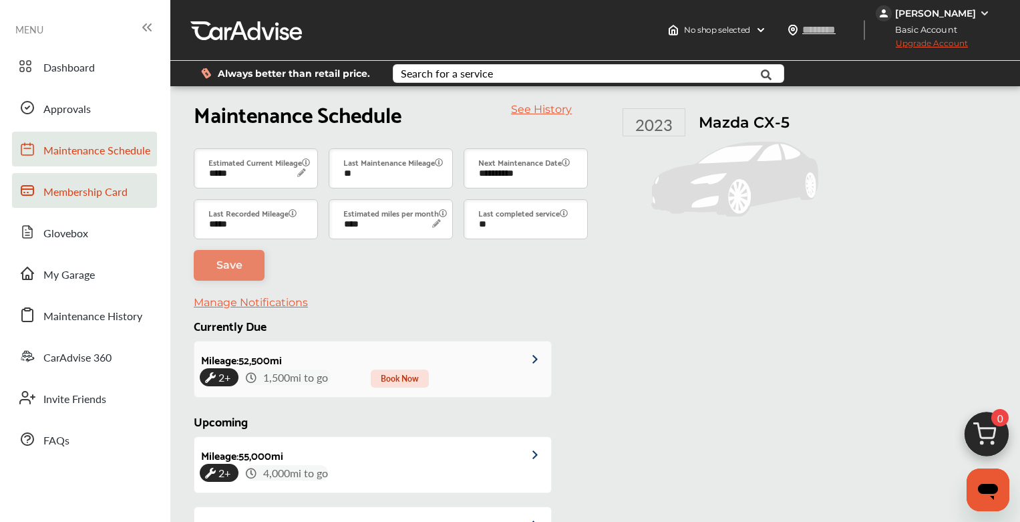
click at [413, 369] on span "Book Now" at bounding box center [400, 378] width 58 height 18
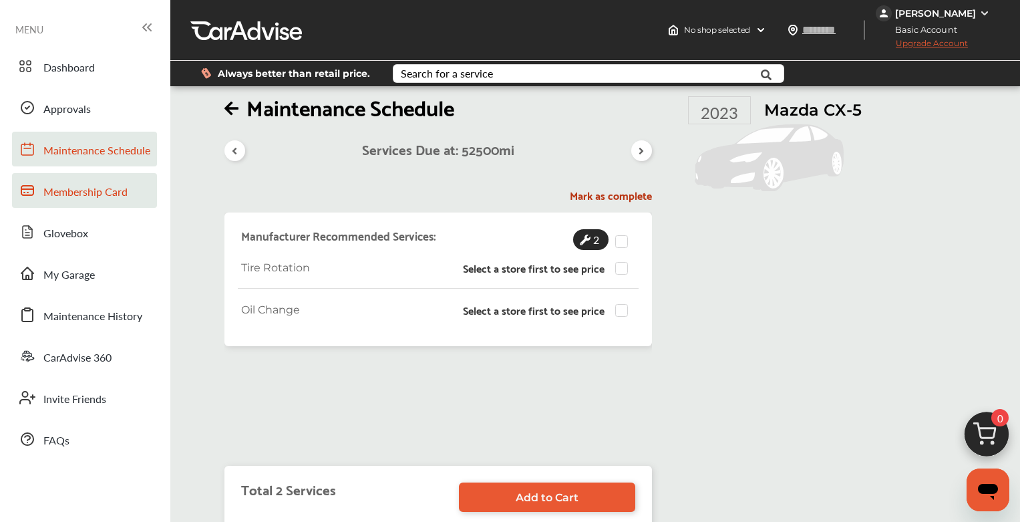
click at [86, 153] on span "Maintenance Schedule" at bounding box center [96, 150] width 107 height 17
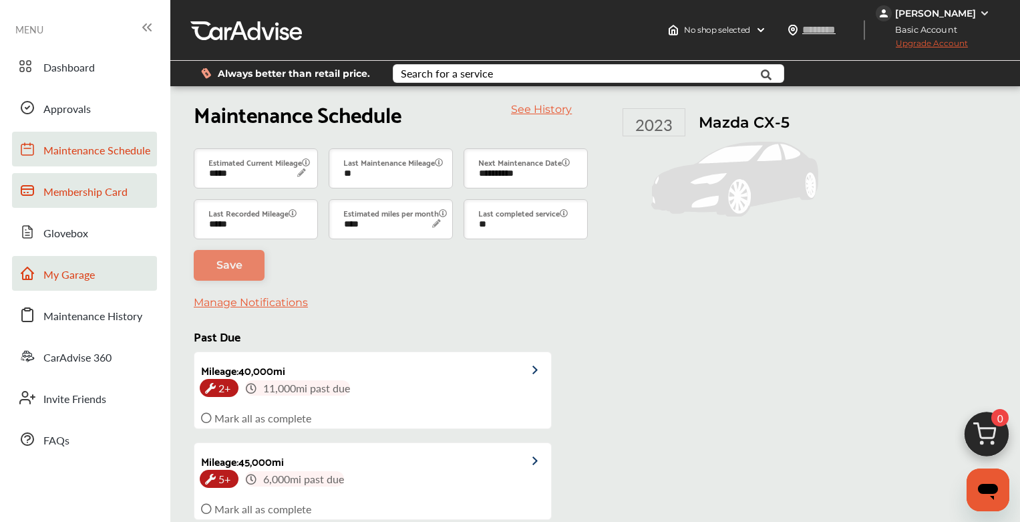
click at [76, 267] on span "My Garage" at bounding box center [68, 275] width 51 height 17
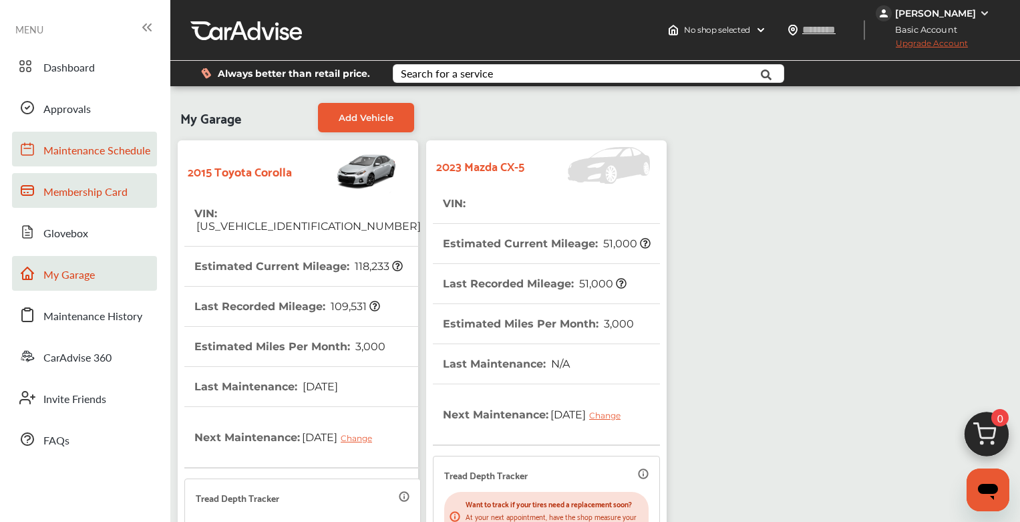
click at [114, 152] on span "Maintenance Schedule" at bounding box center [96, 150] width 107 height 17
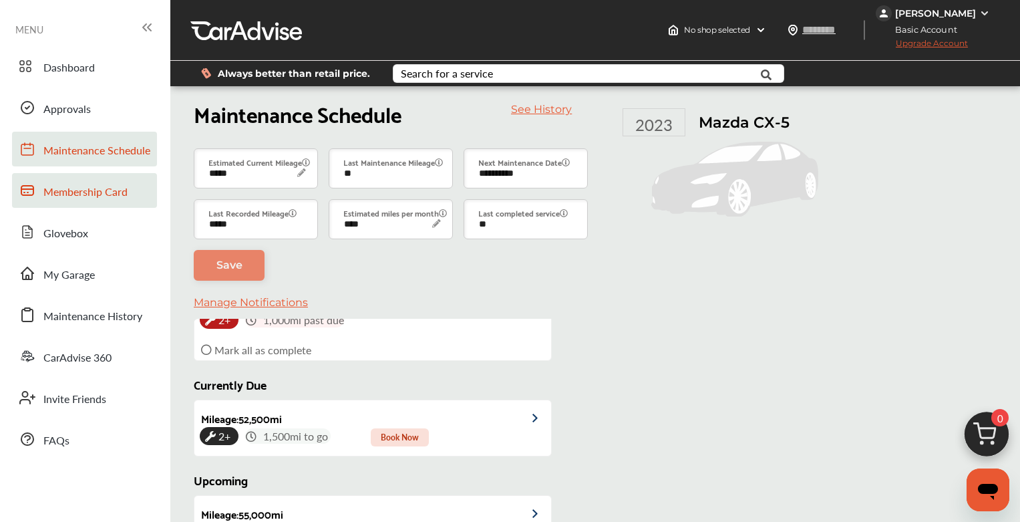
scroll to position [309, 0]
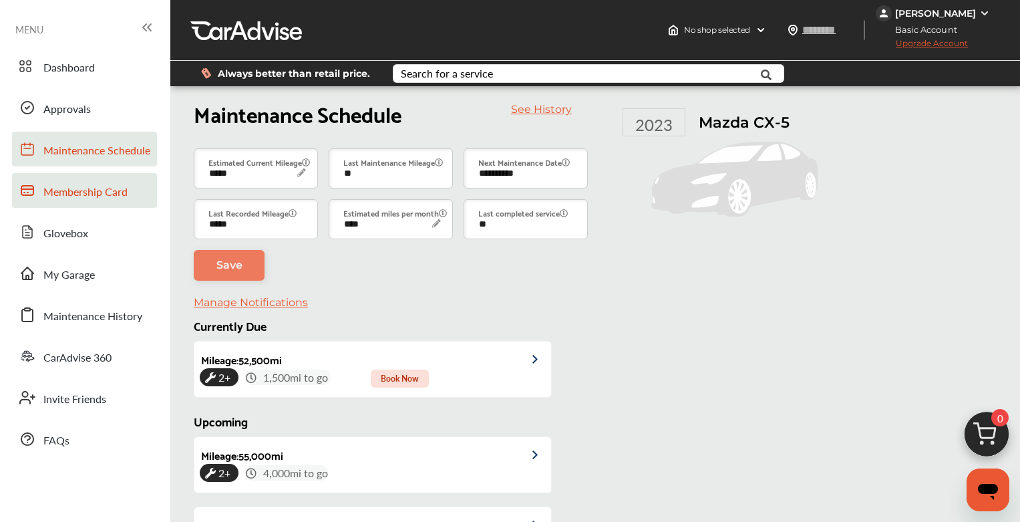
click at [208, 250] on link "Save" at bounding box center [229, 265] width 71 height 31
click at [418, 369] on span "Book Now" at bounding box center [400, 378] width 58 height 18
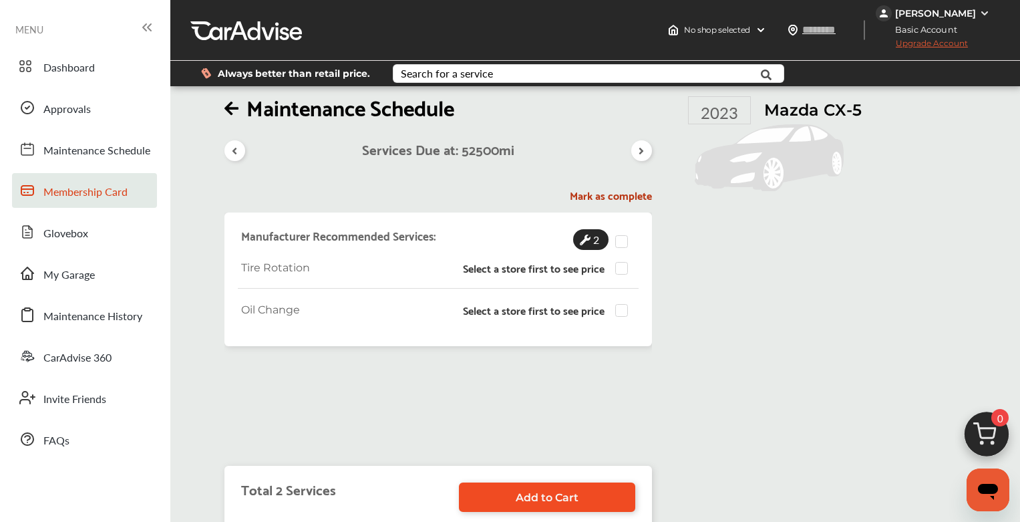
click at [601, 504] on link "Add to Cart" at bounding box center [547, 496] width 176 height 29
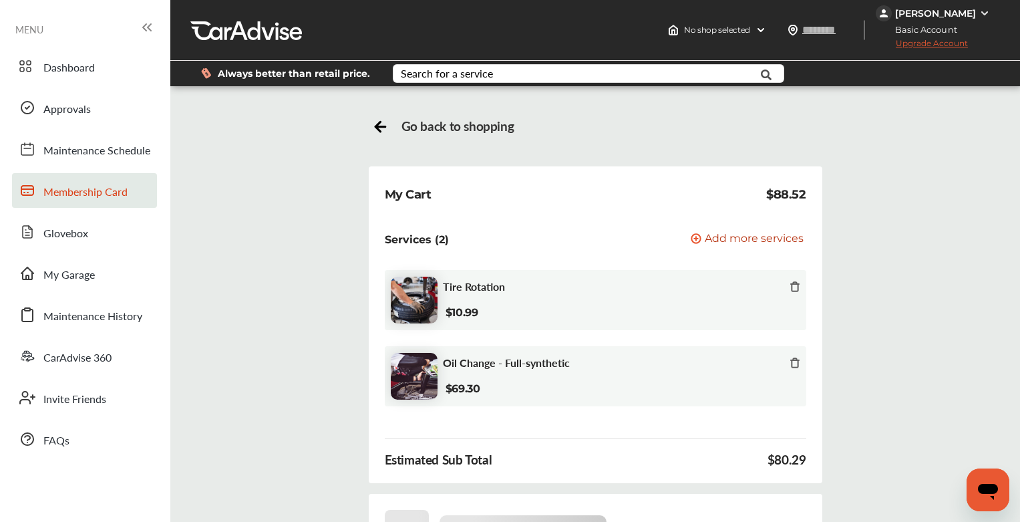
scroll to position [199, 0]
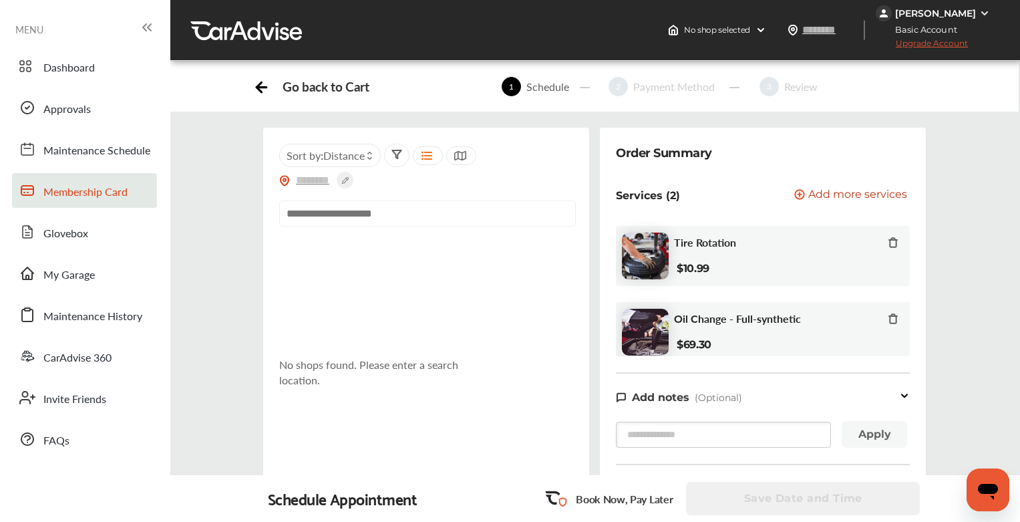
click at [416, 208] on input "text" at bounding box center [427, 213] width 297 height 26
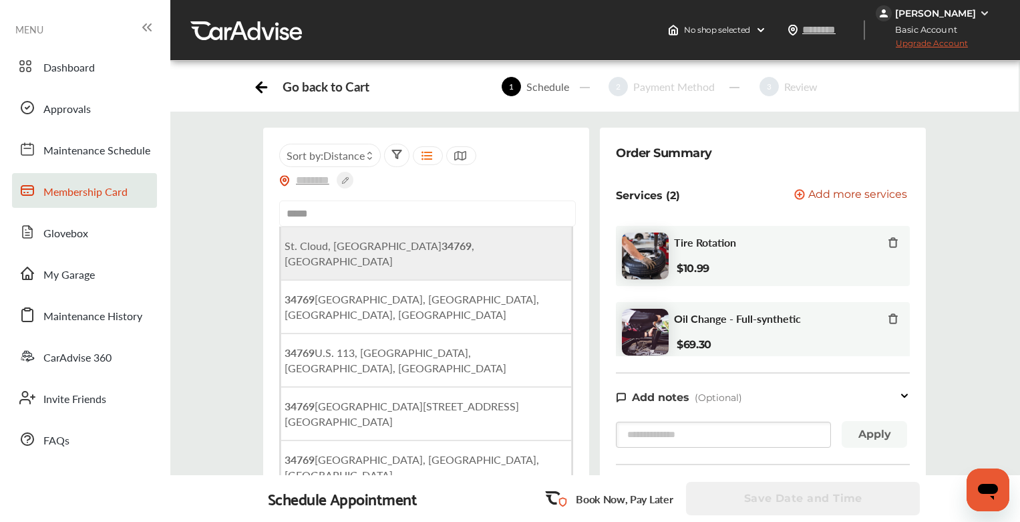
click at [420, 243] on li "St. Cloud, FL 34769 , USA" at bounding box center [426, 252] width 291 height 53
type input "**********"
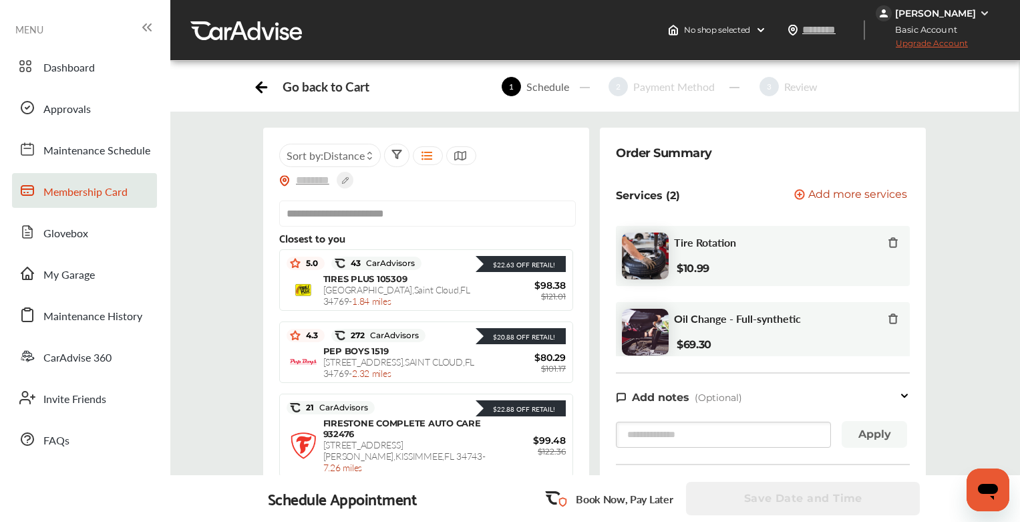
scroll to position [6, 0]
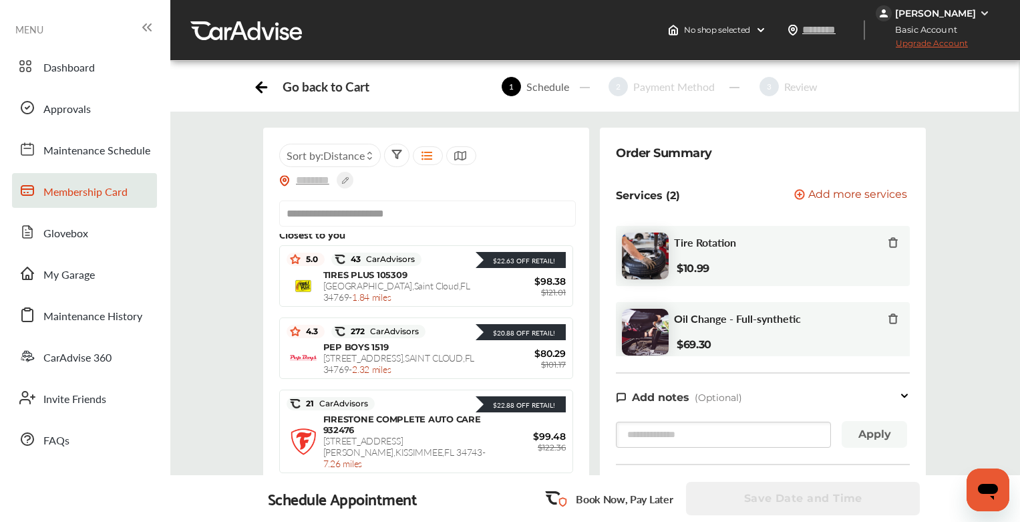
click at [888, 239] on icon at bounding box center [893, 242] width 11 height 11
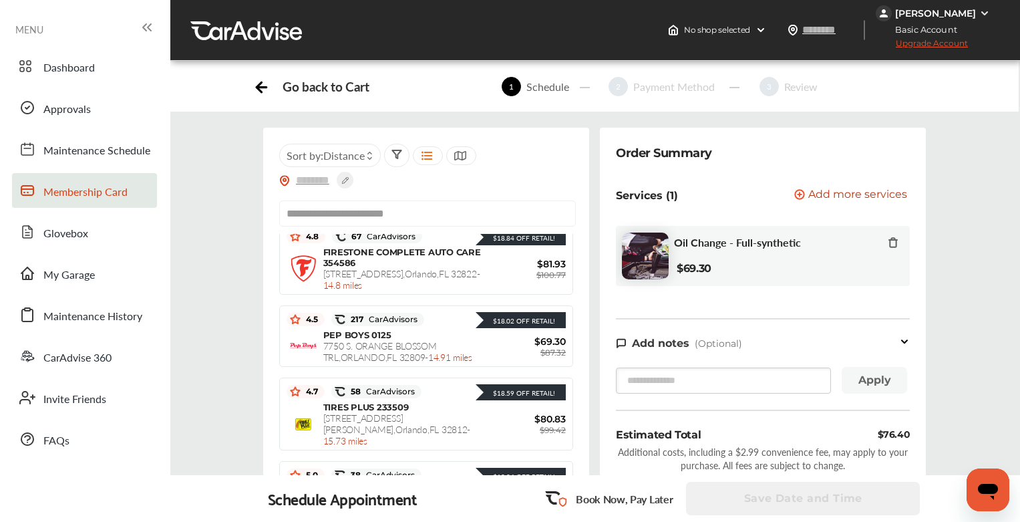
scroll to position [960, 0]
click at [460, 157] on icon at bounding box center [460, 155] width 13 height 11
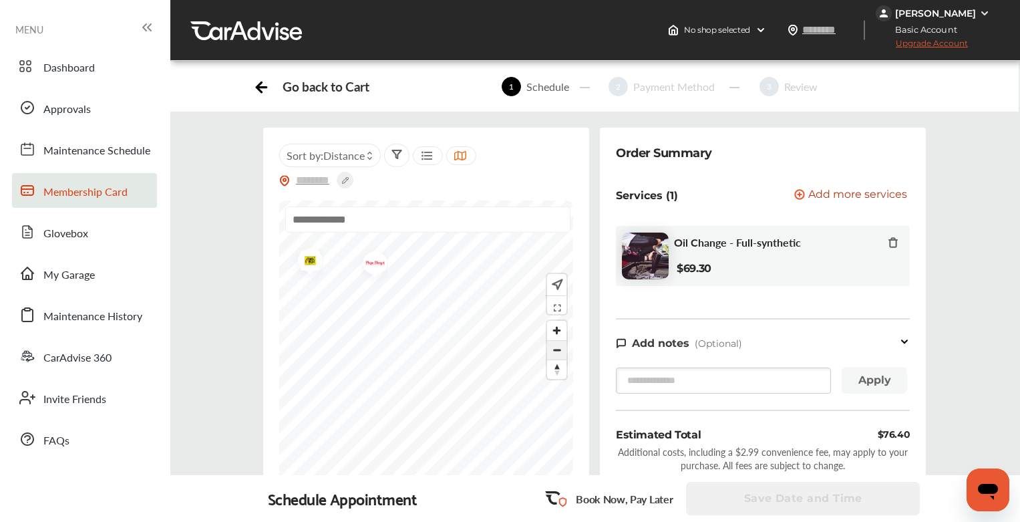
click at [555, 354] on span "Zoom out" at bounding box center [556, 350] width 19 height 19
click at [555, 356] on span "Zoom out" at bounding box center [556, 350] width 19 height 19
click at [259, 91] on icon at bounding box center [261, 85] width 17 height 17
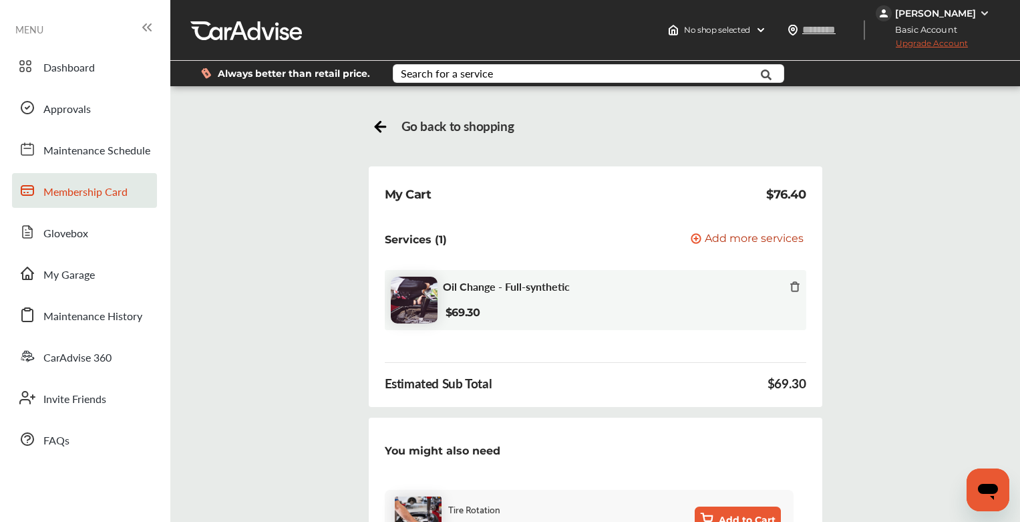
click at [378, 130] on icon at bounding box center [377, 127] width 5 height 10
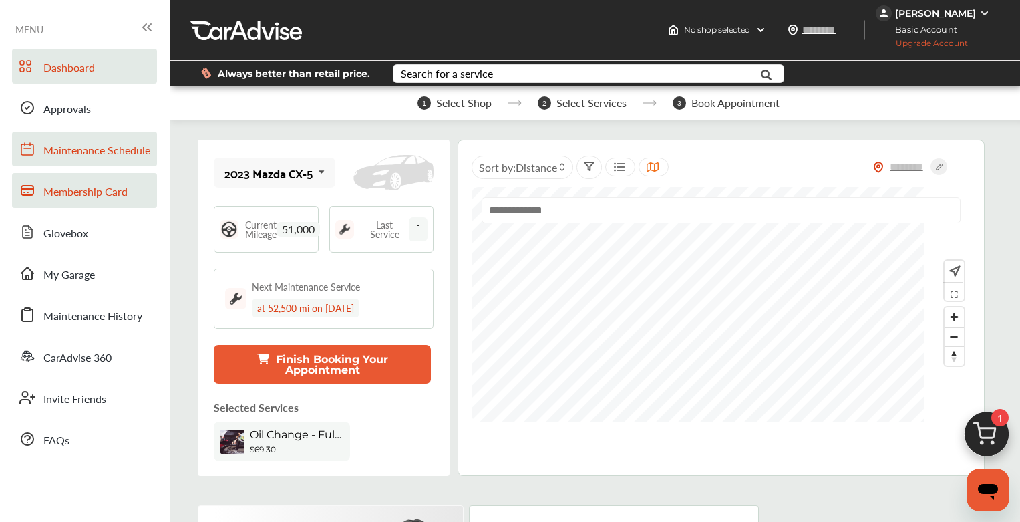
click at [105, 160] on link "Maintenance Schedule" at bounding box center [84, 149] width 145 height 35
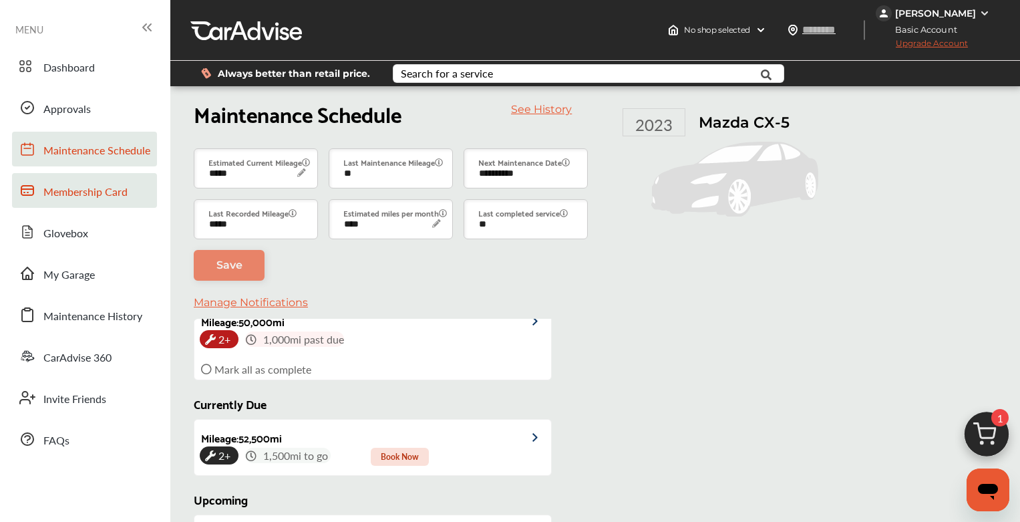
scroll to position [309, 0]
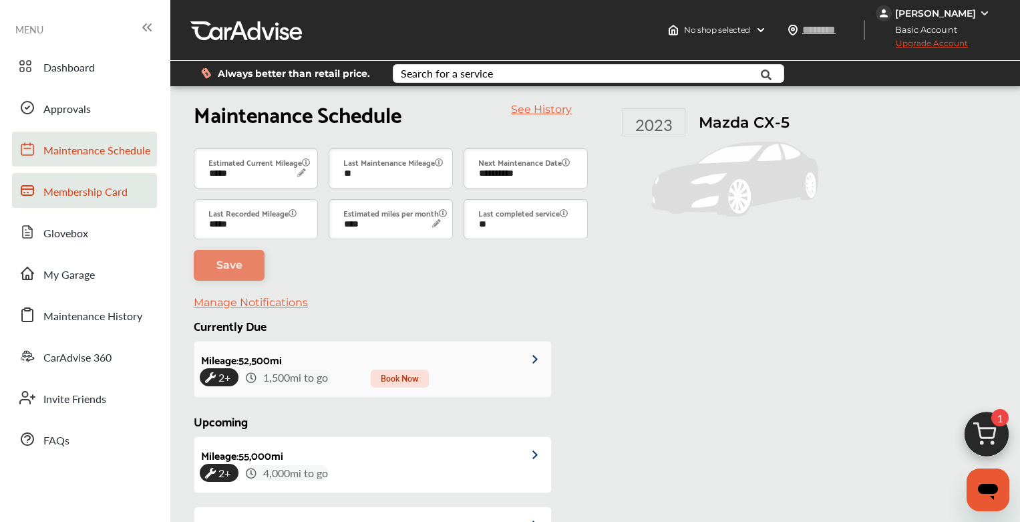
click at [400, 369] on span "Book Now" at bounding box center [400, 378] width 58 height 18
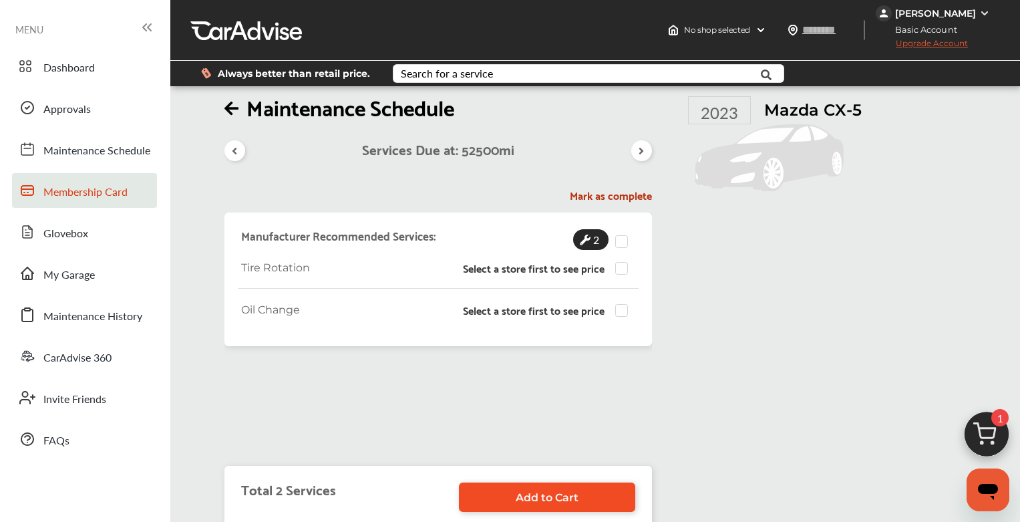
click at [570, 496] on span "Add to Cart" at bounding box center [547, 497] width 63 height 13
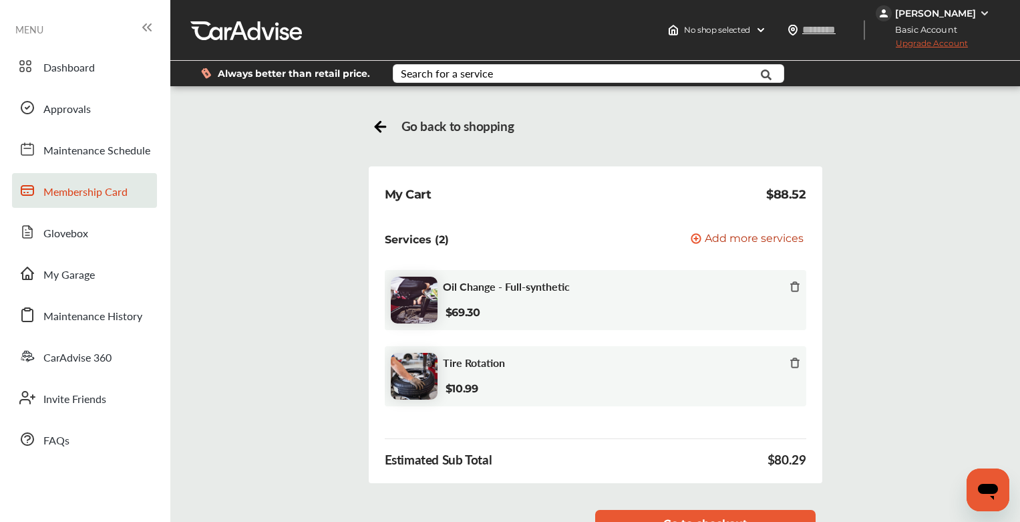
scroll to position [91, 0]
click at [795, 357] on icon at bounding box center [795, 362] width 11 height 11
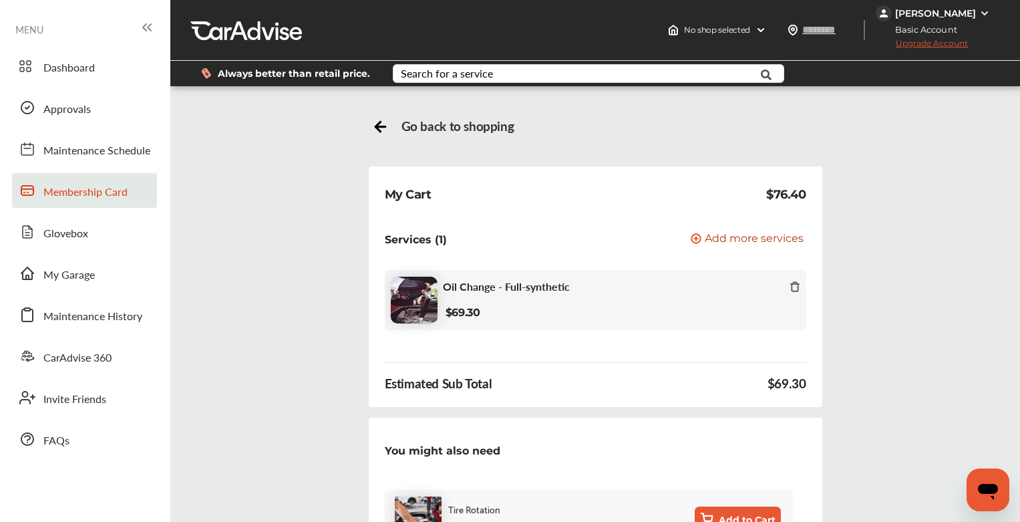
click at [792, 282] on icon at bounding box center [795, 286] width 6 height 9
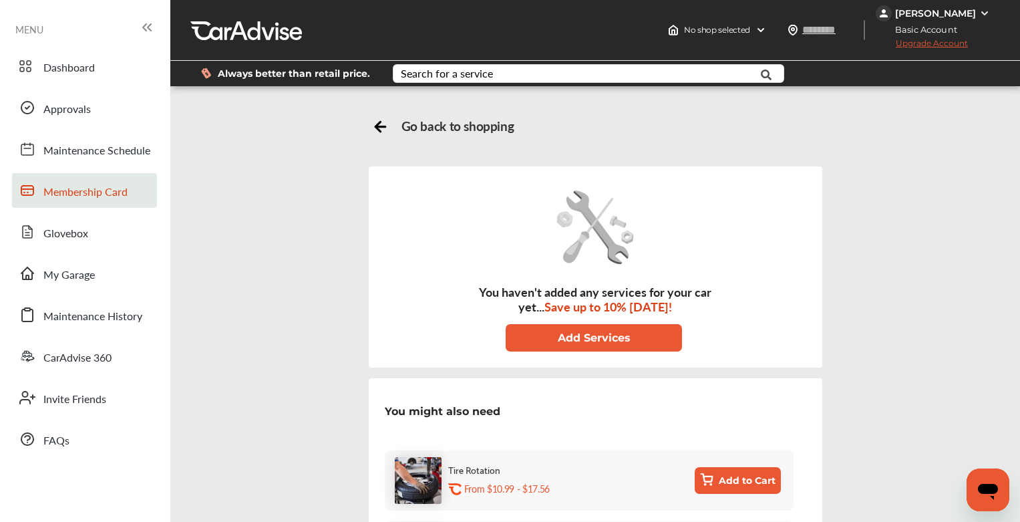
scroll to position [0, 0]
click at [72, 285] on link "My Garage" at bounding box center [84, 273] width 145 height 35
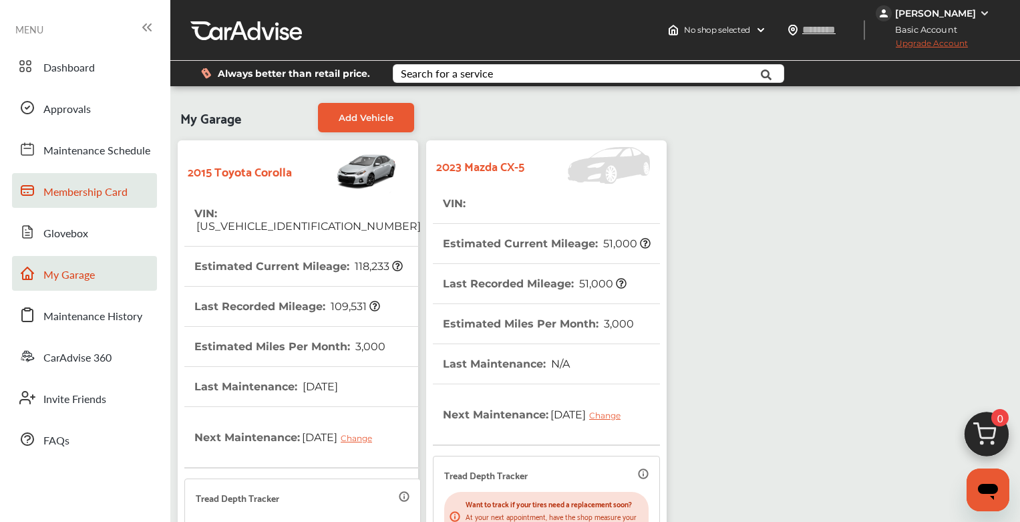
scroll to position [284, 0]
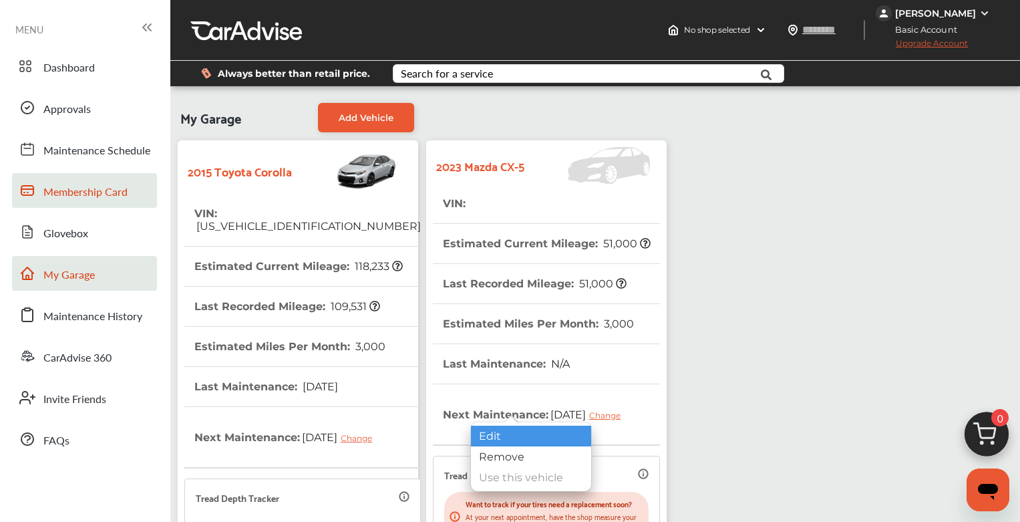
click at [493, 434] on div "Edit" at bounding box center [531, 436] width 120 height 21
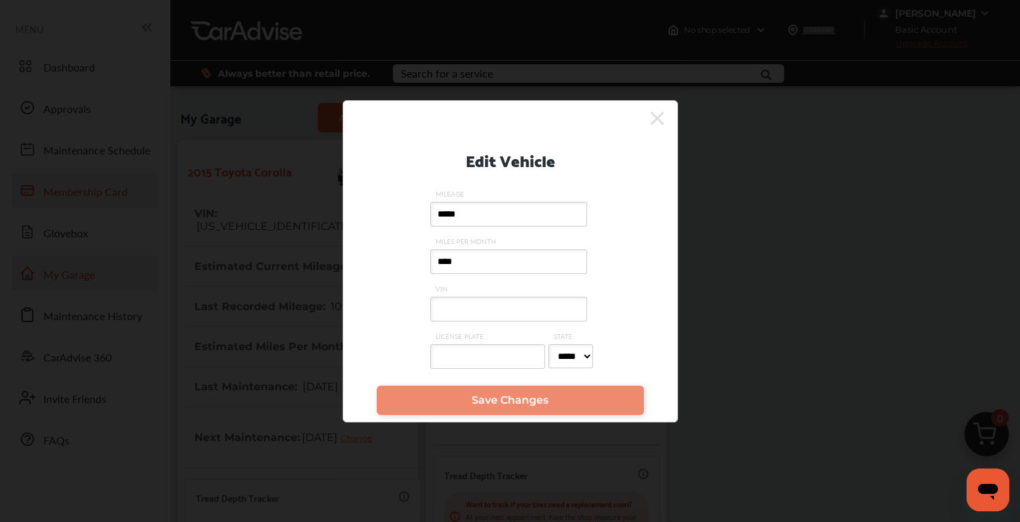
click at [494, 311] on input "VIN" at bounding box center [508, 309] width 157 height 25
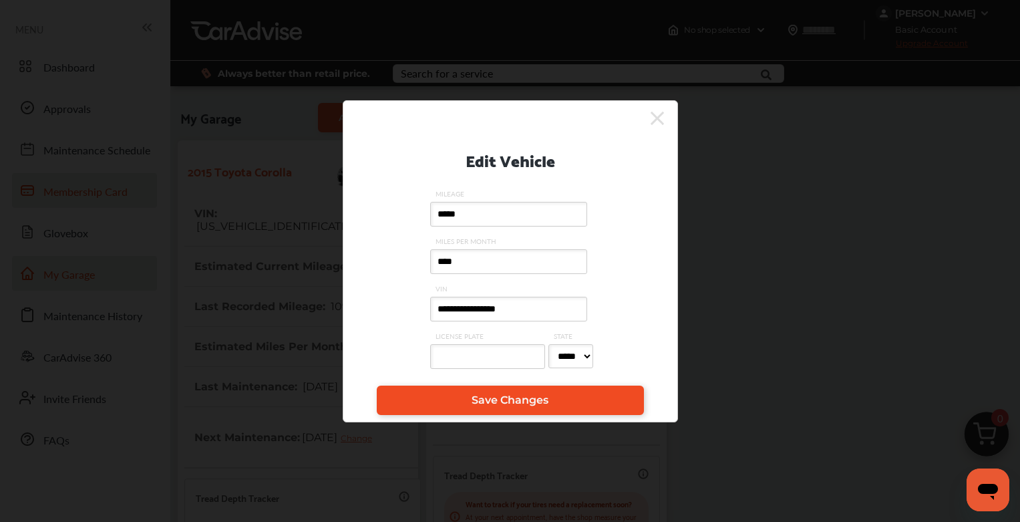
type input "**********"
click at [539, 400] on span "Save Changes" at bounding box center [510, 400] width 77 height 13
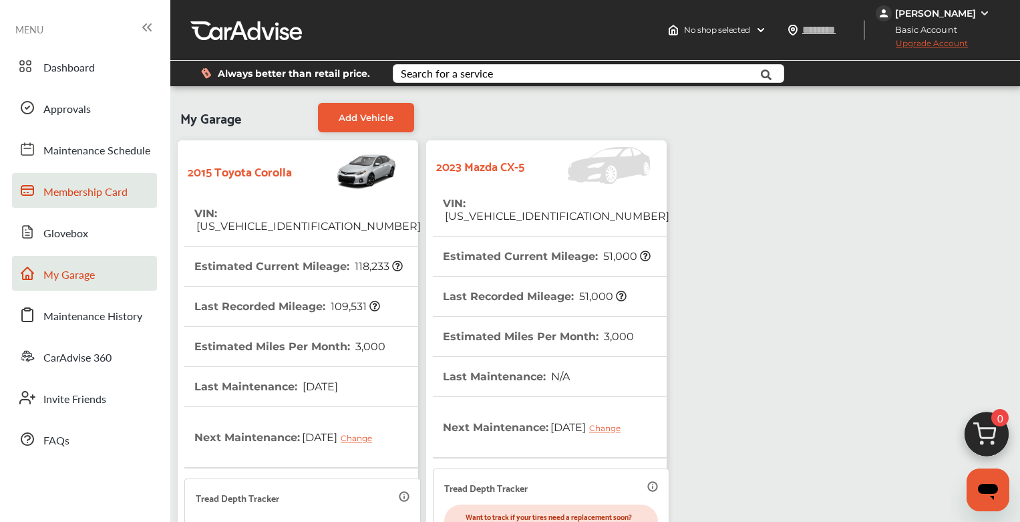
scroll to position [301, 0]
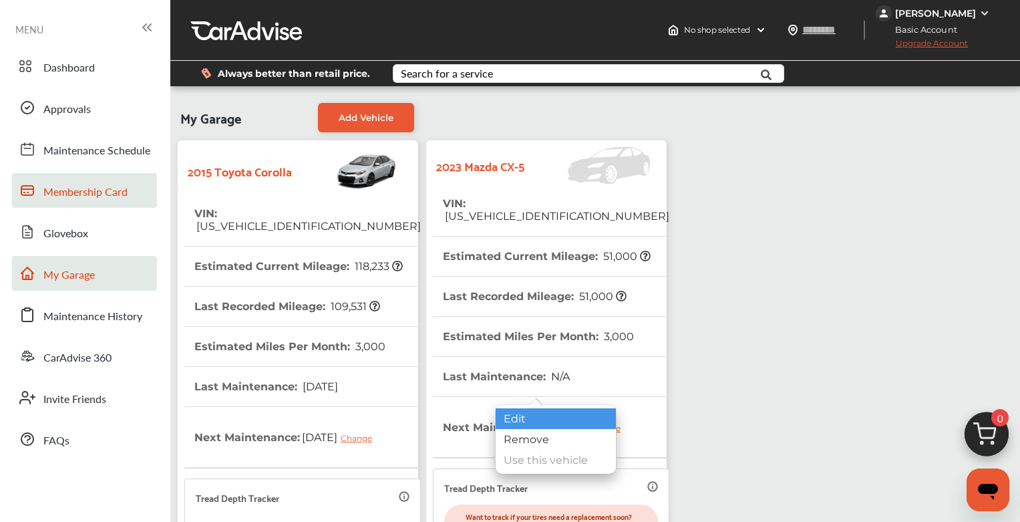
click at [510, 417] on div "Edit" at bounding box center [556, 418] width 120 height 21
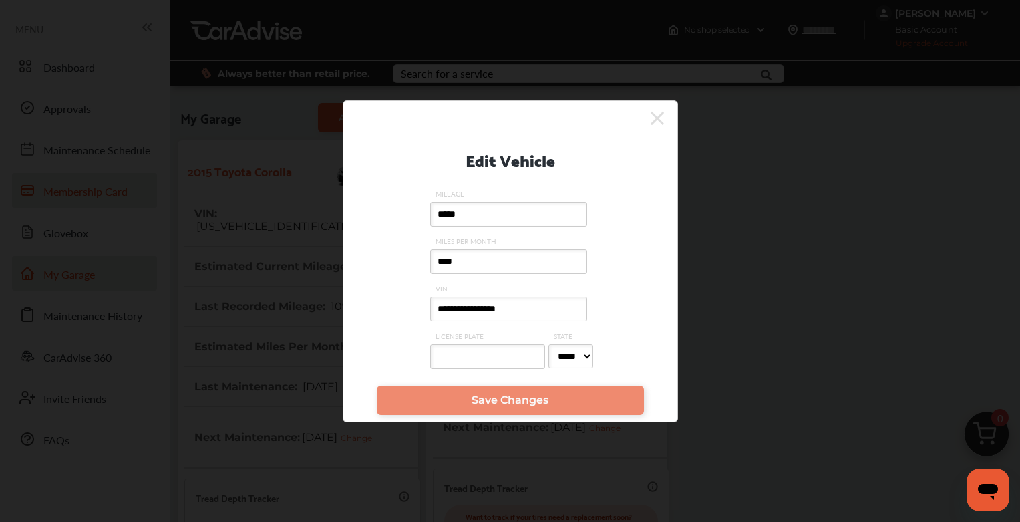
click at [657, 112] on icon at bounding box center [657, 118] width 13 height 21
